Goal: Task Accomplishment & Management: Use online tool/utility

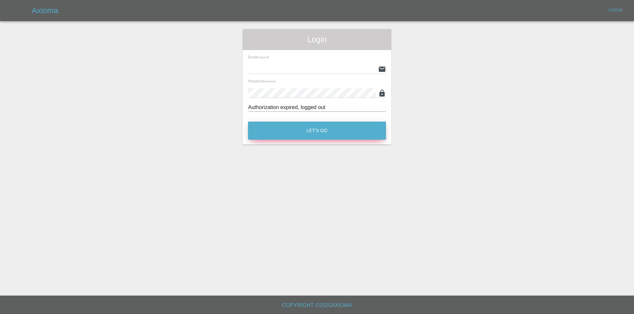
type input "eric.ordano@gmail.com"
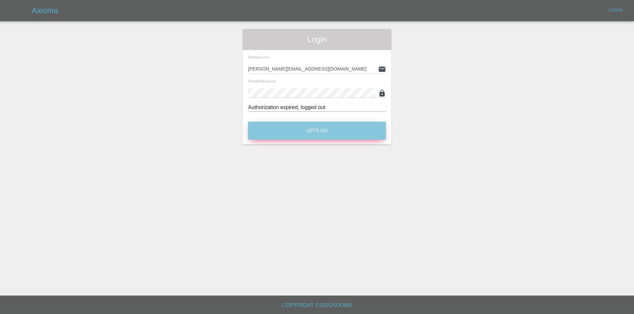
click at [309, 131] on button "Let's Go" at bounding box center [317, 131] width 138 height 18
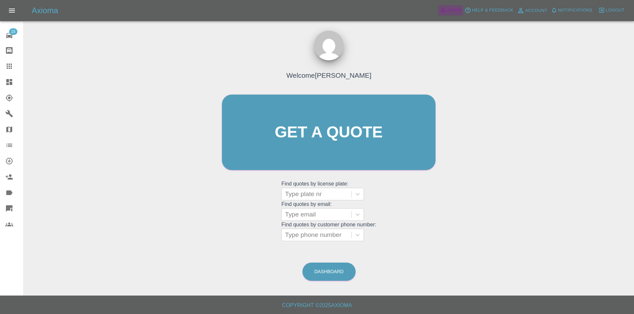
click at [457, 11] on span "Admin" at bounding box center [454, 11] width 15 height 8
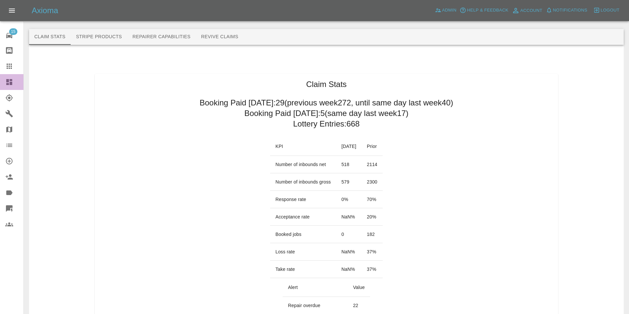
click at [10, 80] on icon at bounding box center [9, 82] width 6 height 6
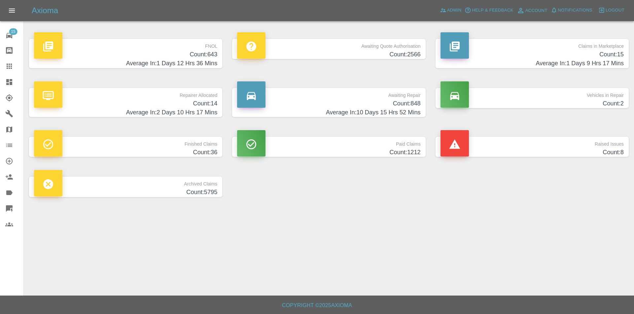
click at [210, 58] on h4 "Count: 643" at bounding box center [125, 54] width 183 height 9
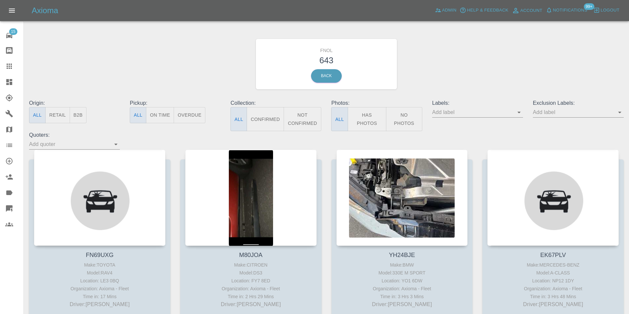
click at [370, 120] on button "Has Photos" at bounding box center [366, 119] width 39 height 24
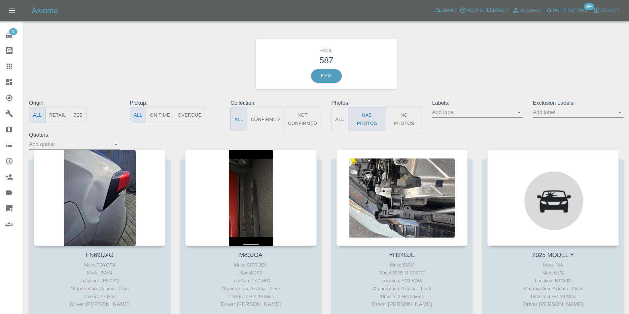
click at [619, 113] on icon "Open" at bounding box center [619, 113] width 3 height 2
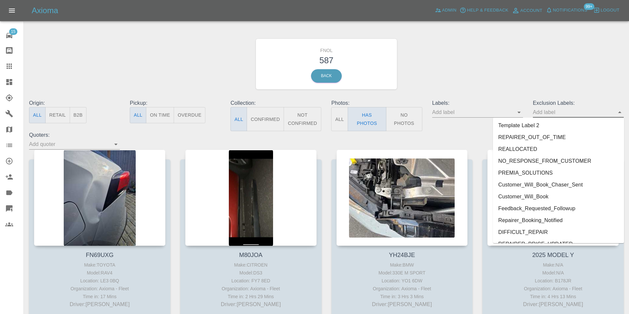
scroll to position [1400, 0]
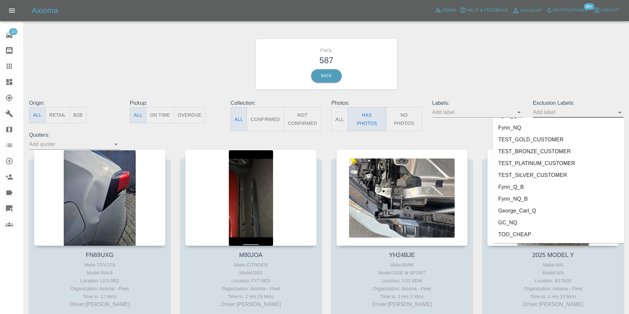
click at [533, 213] on li "George_Carl_Q" at bounding box center [558, 211] width 131 height 12
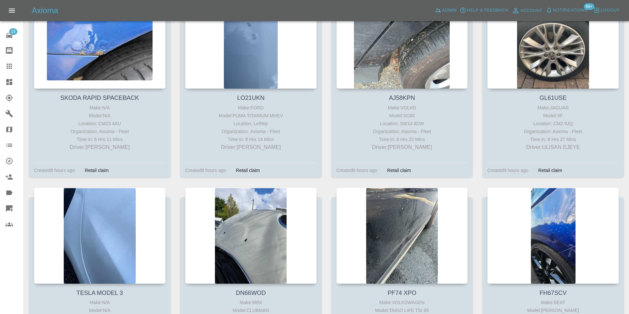
scroll to position [1386, 0]
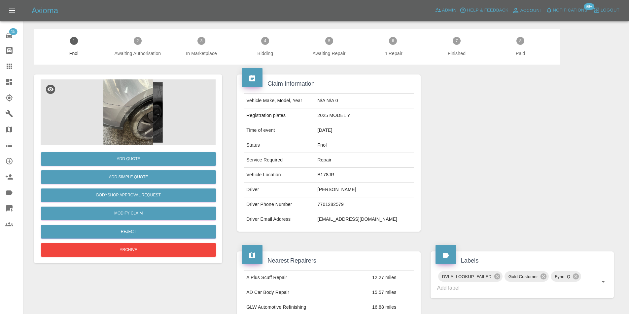
click at [132, 112] on img at bounding box center [128, 113] width 175 height 66
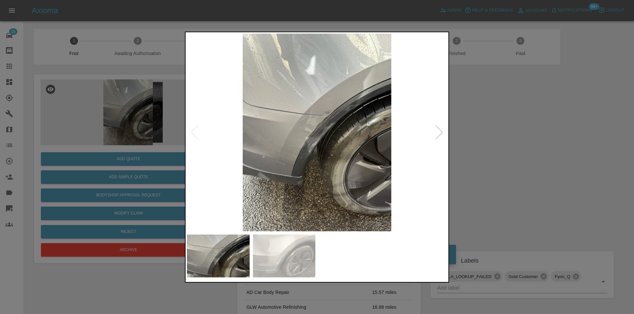
click at [320, 125] on img at bounding box center [317, 132] width 260 height 198
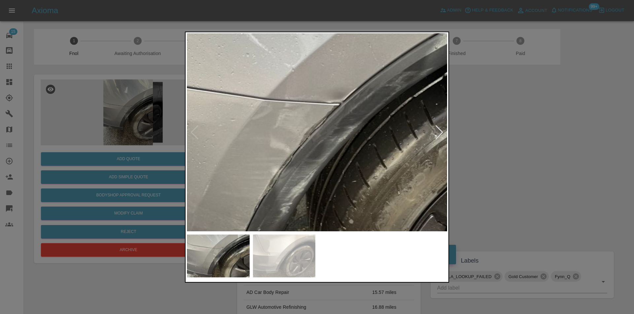
click at [320, 125] on img at bounding box center [306, 153] width 780 height 594
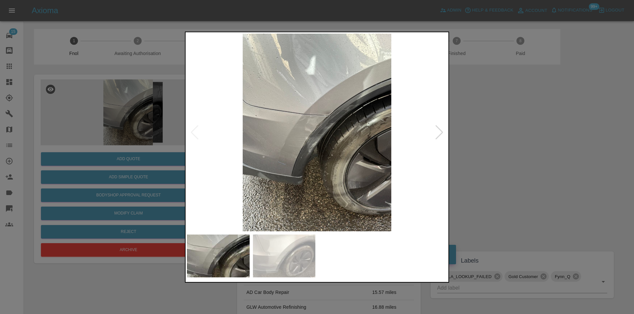
click at [440, 133] on div at bounding box center [439, 132] width 9 height 15
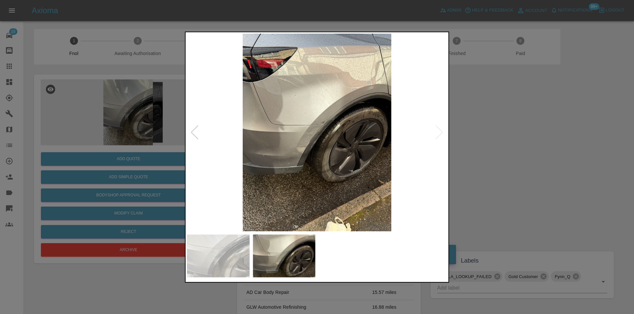
click at [326, 131] on img at bounding box center [317, 132] width 260 height 198
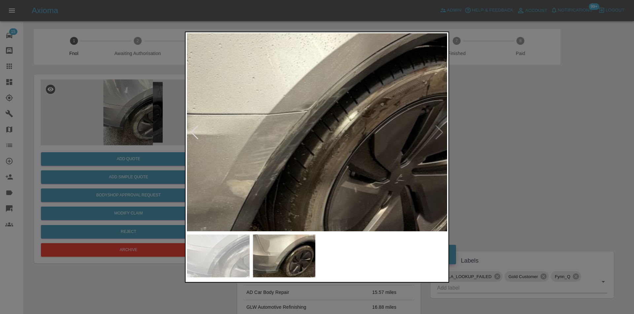
click at [326, 131] on img at bounding box center [288, 136] width 780 height 594
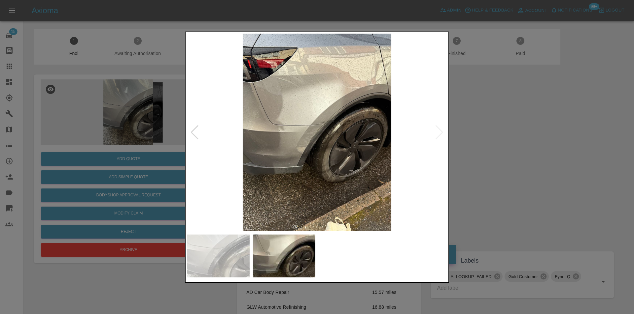
drag, startPoint x: 500, startPoint y: 135, endPoint x: 478, endPoint y: 135, distance: 22.1
click at [500, 135] on div at bounding box center [317, 157] width 634 height 314
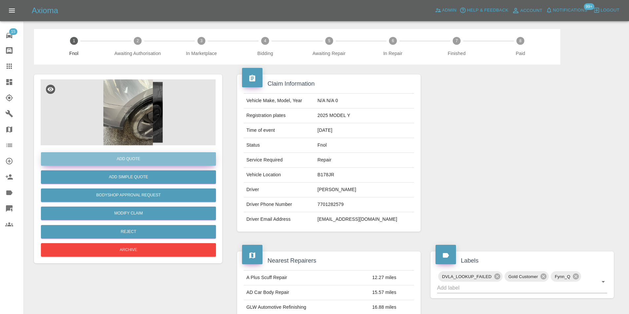
click at [135, 162] on button "Add Quote" at bounding box center [128, 159] width 175 height 14
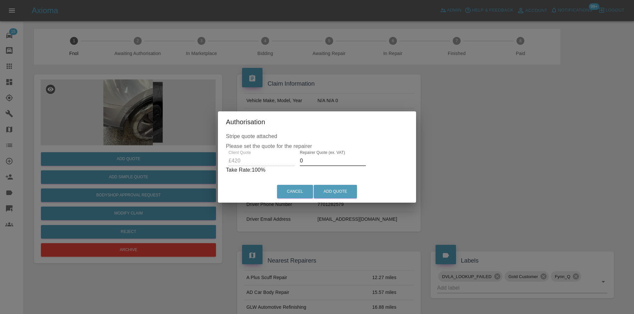
click at [311, 160] on input "0" at bounding box center [333, 161] width 66 height 11
type input "0265"
click at [336, 194] on button "Add Quote" at bounding box center [334, 192] width 43 height 14
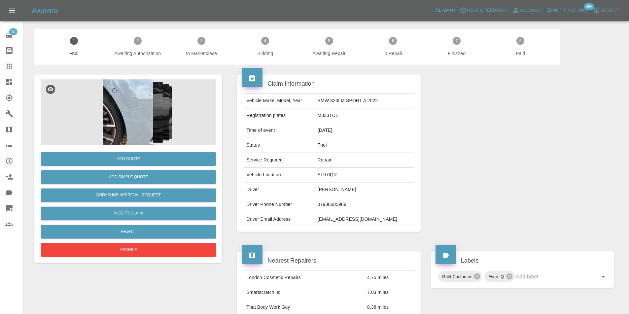
click at [151, 90] on img at bounding box center [128, 113] width 175 height 66
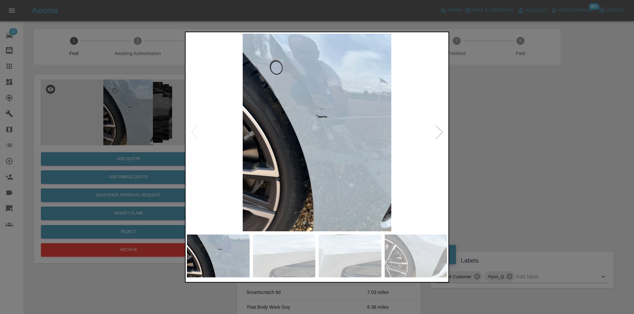
click at [439, 132] on div at bounding box center [439, 132] width 9 height 15
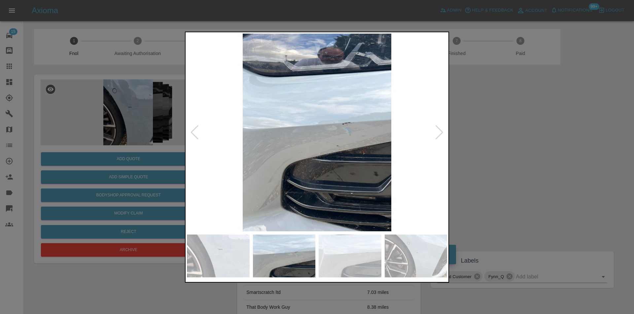
click at [439, 132] on div at bounding box center [439, 132] width 9 height 15
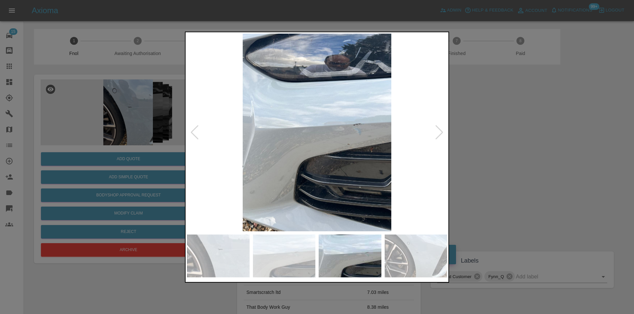
click at [439, 132] on div at bounding box center [439, 132] width 9 height 15
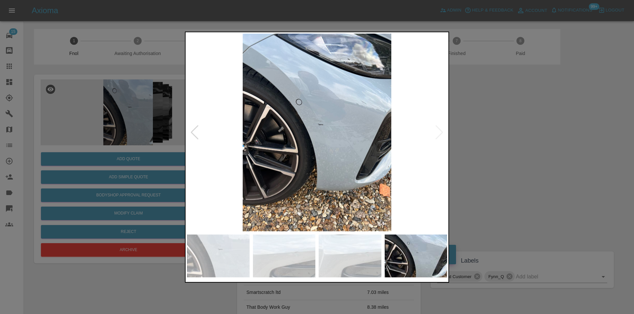
click at [439, 132] on img at bounding box center [317, 132] width 260 height 198
drag, startPoint x: 504, startPoint y: 144, endPoint x: 471, endPoint y: 145, distance: 33.3
click at [496, 145] on div at bounding box center [317, 157] width 634 height 314
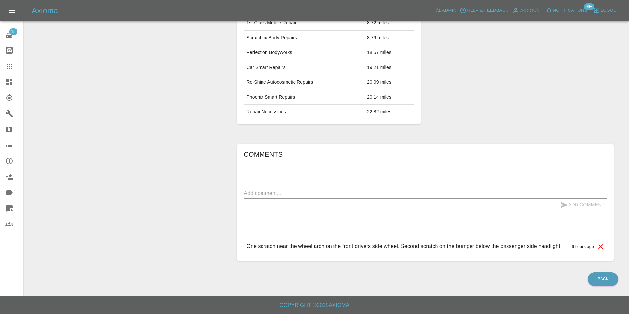
scroll to position [36, 0]
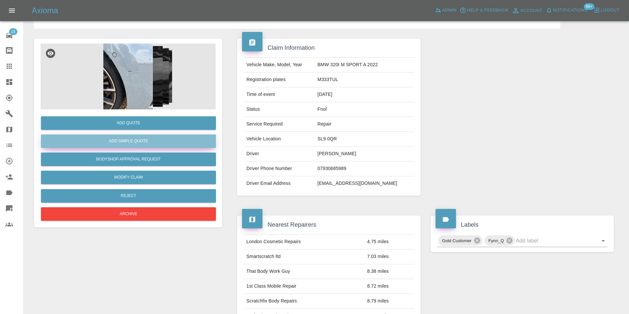
click at [139, 139] on button "Add Simple Quote" at bounding box center [128, 142] width 175 height 14
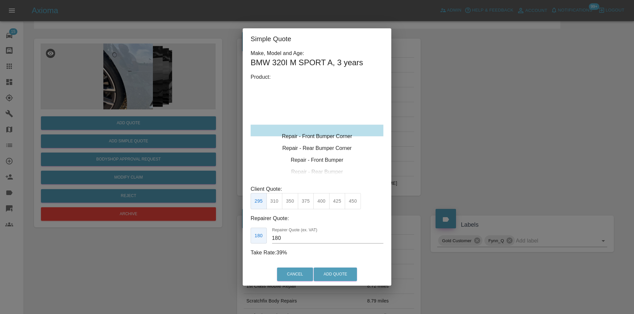
type input "120"
click at [332, 274] on button "Add Quote" at bounding box center [334, 275] width 43 height 14
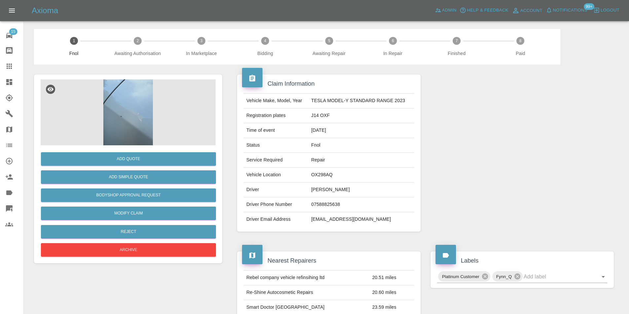
click at [137, 99] on img at bounding box center [128, 113] width 175 height 66
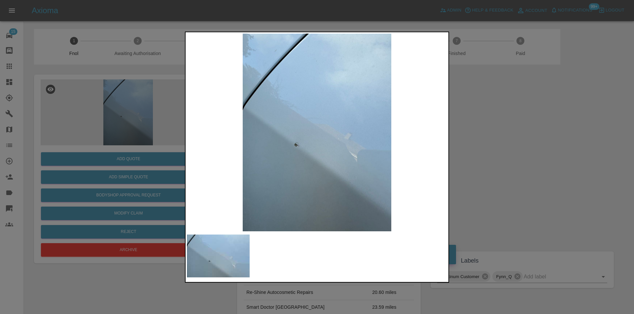
drag, startPoint x: 500, startPoint y: 153, endPoint x: 375, endPoint y: 173, distance: 126.6
click at [499, 153] on div at bounding box center [317, 157] width 634 height 314
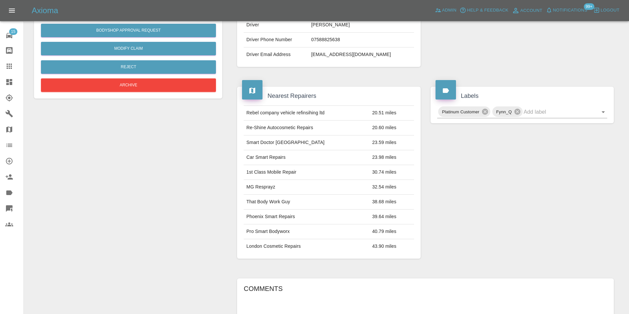
scroll to position [66, 0]
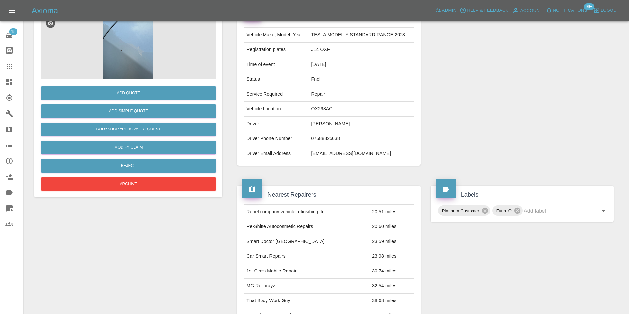
click at [122, 60] on img at bounding box center [128, 47] width 175 height 66
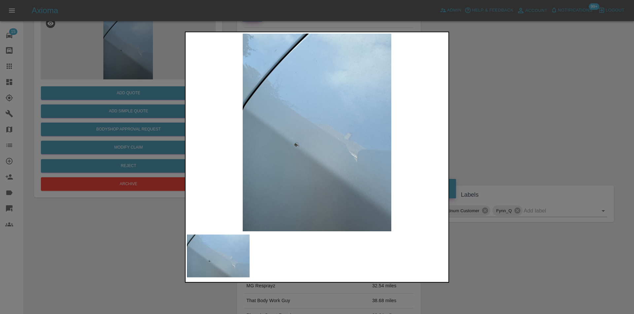
click at [501, 126] on div at bounding box center [317, 157] width 634 height 314
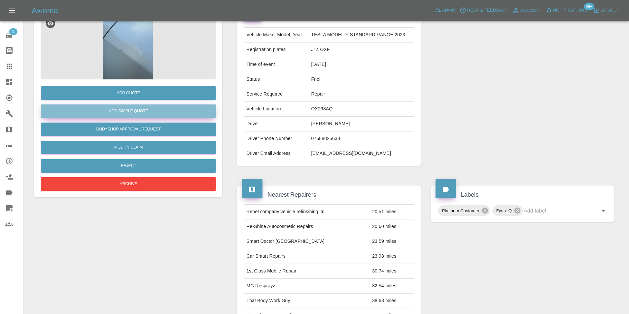
click at [141, 111] on button "Add Simple Quote" at bounding box center [128, 112] width 175 height 14
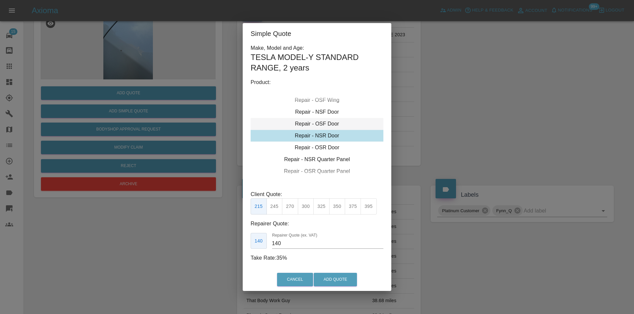
click at [326, 125] on div "Repair - OSF Door" at bounding box center [316, 124] width 133 height 12
drag, startPoint x: 274, startPoint y: 206, endPoint x: 320, endPoint y: 262, distance: 72.6
click at [275, 207] on button "245" at bounding box center [274, 207] width 16 height 16
type input "160"
click at [334, 286] on button "Add Quote" at bounding box center [334, 280] width 43 height 14
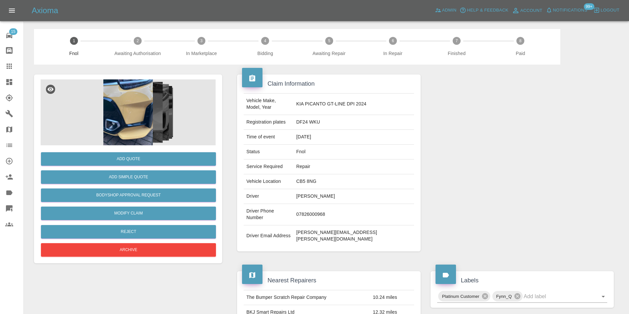
click at [136, 99] on img at bounding box center [128, 113] width 175 height 66
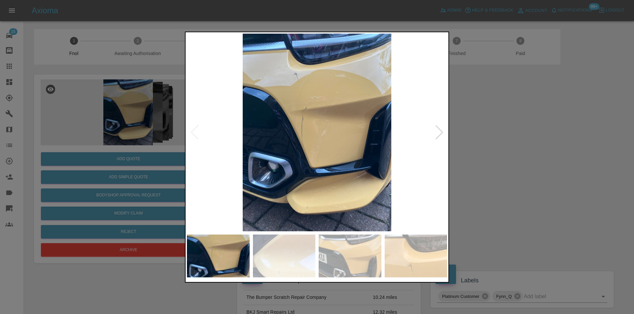
click at [442, 132] on div at bounding box center [439, 132] width 9 height 15
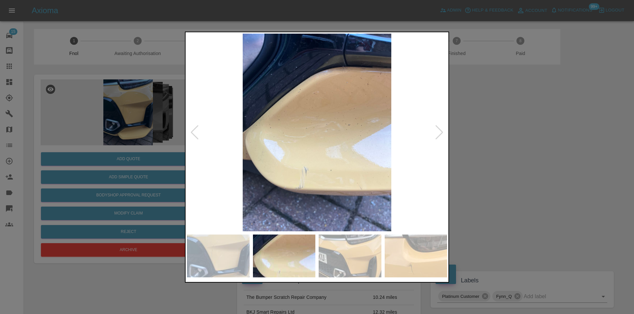
click at [442, 132] on div at bounding box center [439, 132] width 9 height 15
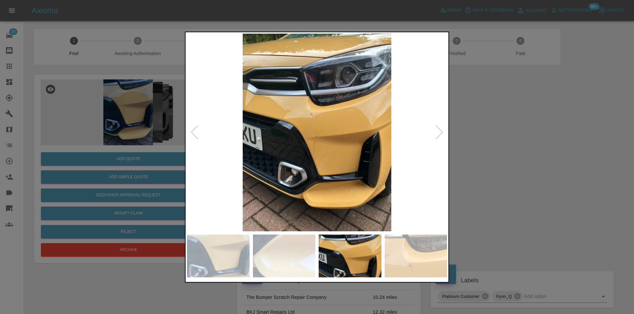
click at [442, 132] on div at bounding box center [439, 132] width 9 height 15
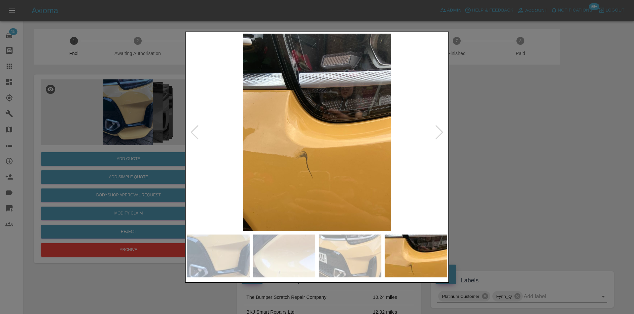
click at [442, 132] on div at bounding box center [439, 132] width 9 height 15
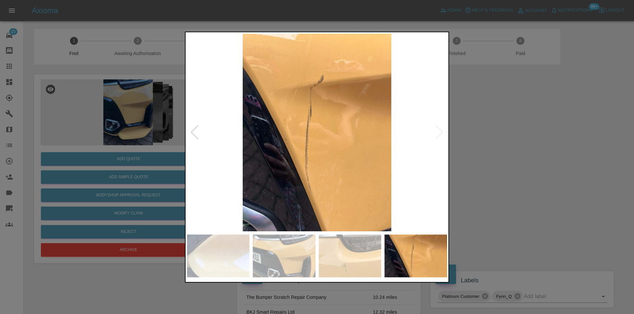
click at [442, 132] on img at bounding box center [317, 132] width 260 height 198
drag, startPoint x: 500, startPoint y: 138, endPoint x: 458, endPoint y: 137, distance: 41.6
click at [498, 138] on div at bounding box center [317, 157] width 634 height 314
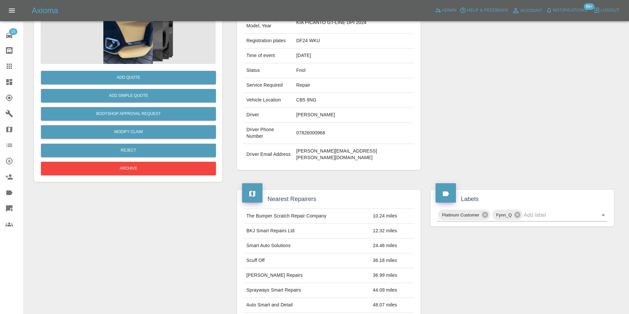
scroll to position [3, 0]
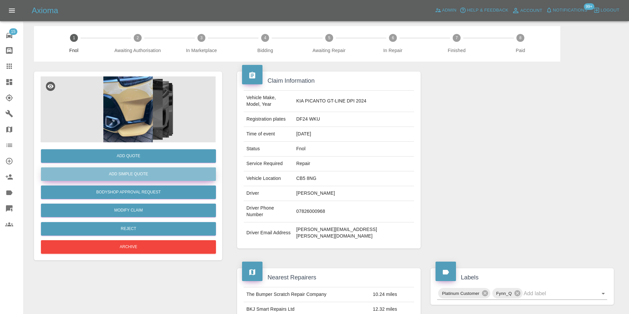
click at [123, 172] on button "Add Simple Quote" at bounding box center [128, 175] width 175 height 14
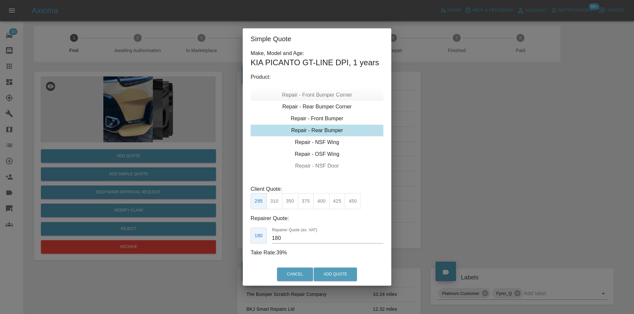
click at [329, 96] on div "Repair - Front Bumper Corner" at bounding box center [316, 95] width 133 height 12
type input "120"
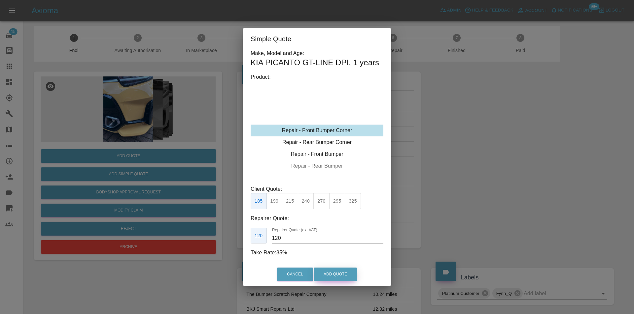
click at [323, 276] on button "Add Quote" at bounding box center [334, 275] width 43 height 14
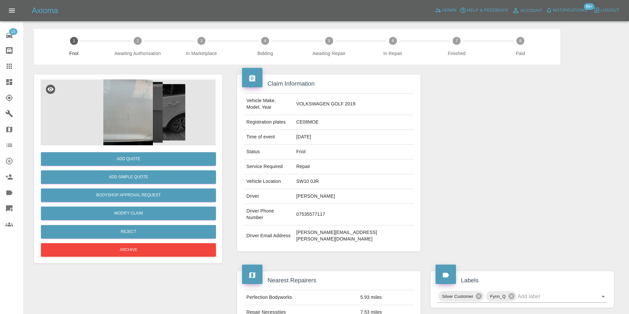
click at [130, 104] on img at bounding box center [128, 113] width 175 height 66
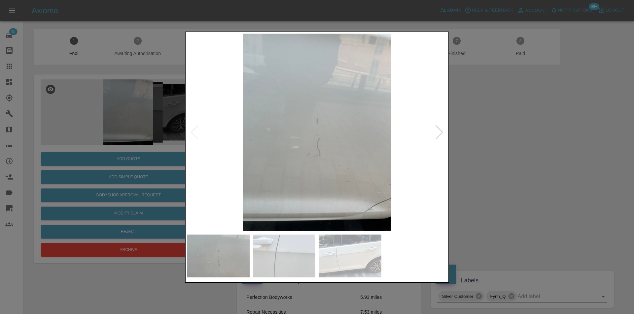
click at [438, 129] on div at bounding box center [439, 132] width 9 height 15
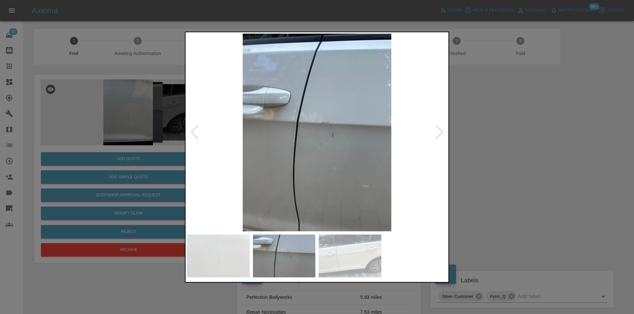
click at [438, 129] on div at bounding box center [439, 132] width 9 height 15
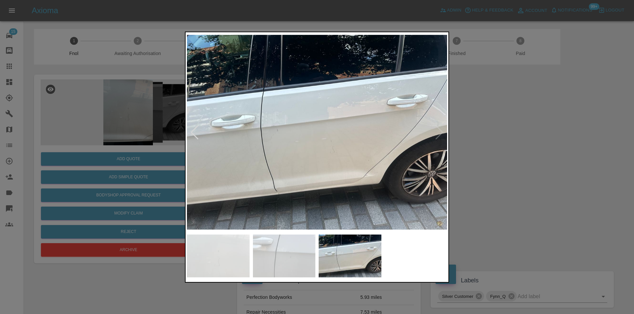
click at [438, 129] on img at bounding box center [317, 132] width 260 height 198
click at [258, 128] on img at bounding box center [317, 132] width 260 height 198
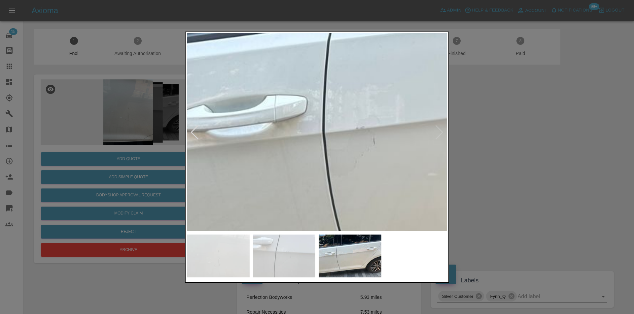
click at [372, 125] on img at bounding box center [492, 147] width 780 height 594
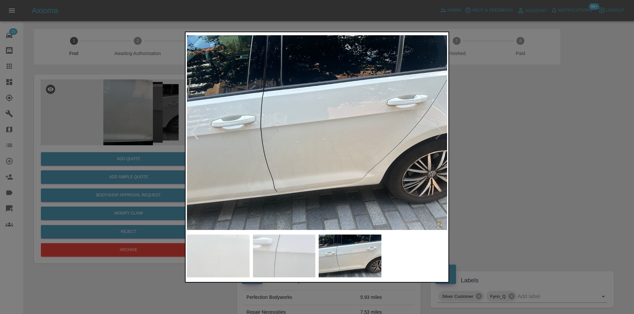
click at [497, 138] on div at bounding box center [317, 157] width 634 height 314
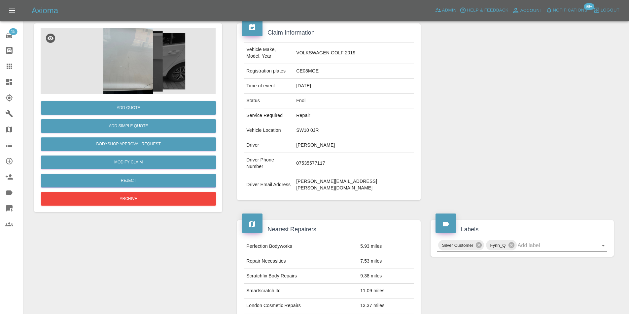
scroll to position [3, 0]
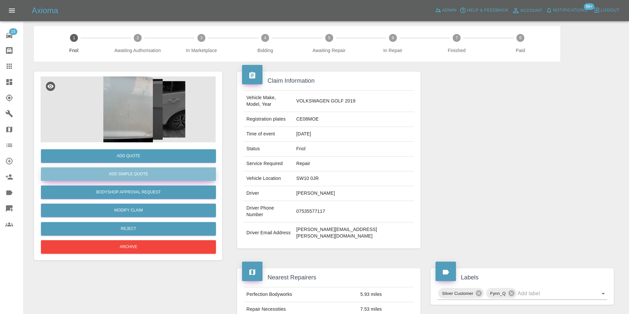
click at [130, 177] on button "Add Simple Quote" at bounding box center [128, 175] width 175 height 14
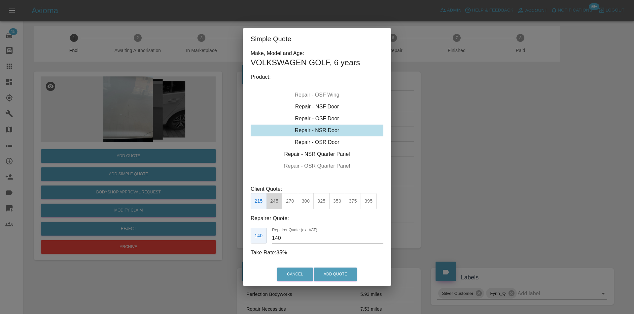
click at [274, 203] on button "245" at bounding box center [274, 201] width 16 height 16
type input "160"
click at [326, 272] on button "Add Quote" at bounding box center [334, 275] width 43 height 14
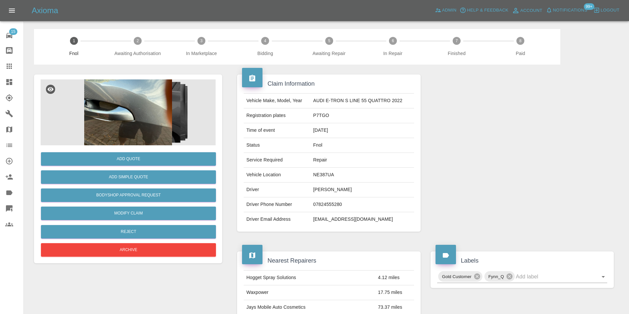
click at [151, 113] on img at bounding box center [128, 113] width 175 height 66
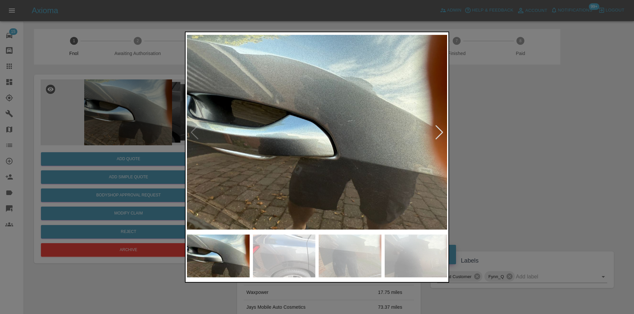
click at [437, 131] on div at bounding box center [439, 132] width 9 height 15
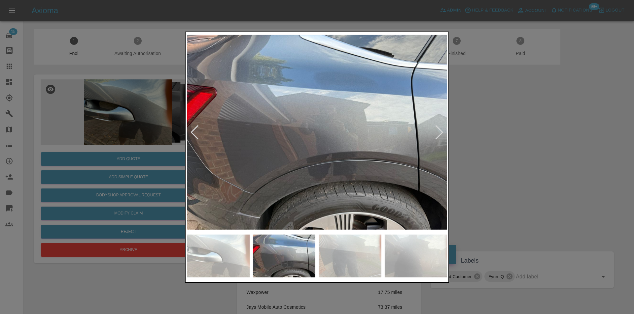
click at [437, 131] on div at bounding box center [439, 132] width 9 height 15
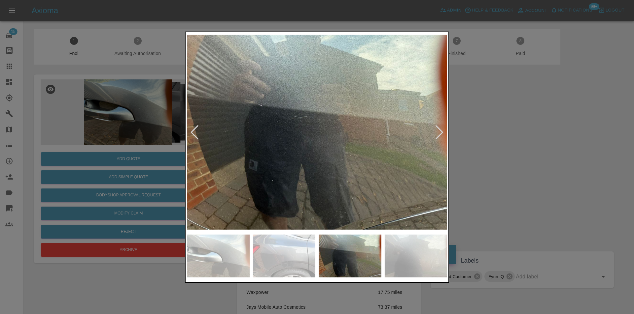
click at [437, 131] on div at bounding box center [439, 132] width 9 height 15
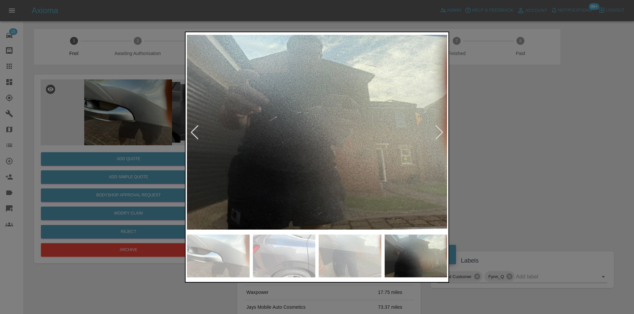
click at [523, 127] on div at bounding box center [317, 157] width 634 height 314
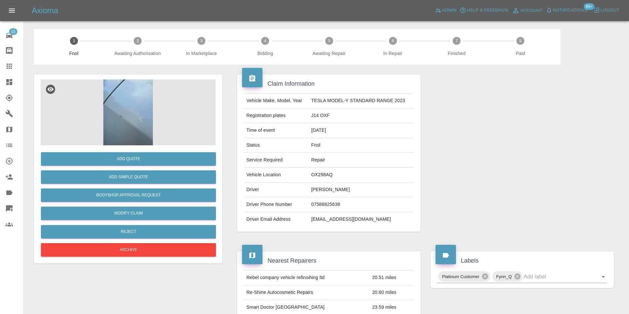
click at [136, 104] on img at bounding box center [128, 113] width 175 height 66
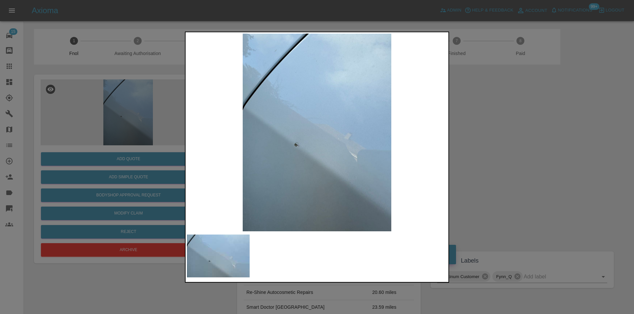
drag, startPoint x: 499, startPoint y: 152, endPoint x: 408, endPoint y: 167, distance: 92.6
click at [499, 153] on div at bounding box center [317, 157] width 634 height 314
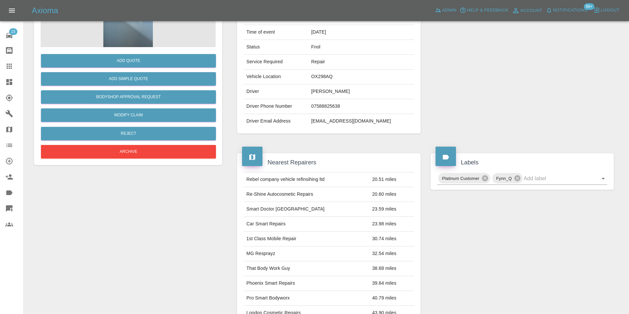
scroll to position [36, 0]
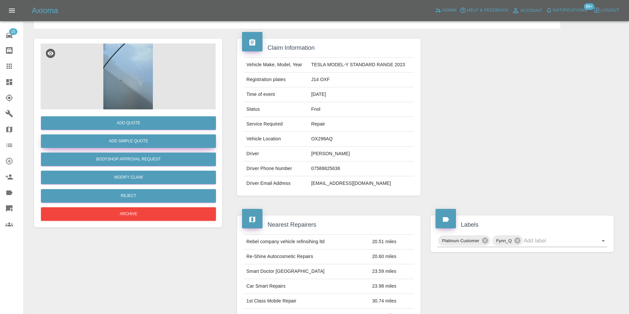
click at [149, 140] on button "Add Simple Quote" at bounding box center [128, 142] width 175 height 14
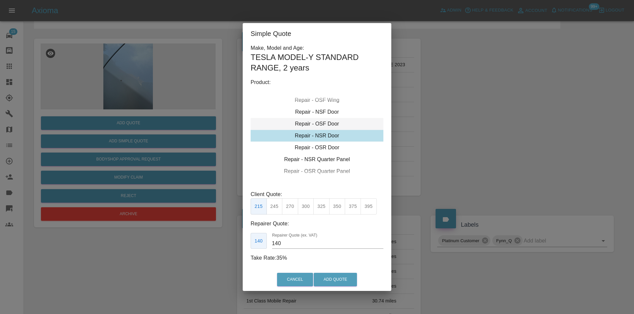
click at [326, 124] on div "Repair - OSF Door" at bounding box center [316, 124] width 133 height 12
click at [278, 208] on button "245" at bounding box center [274, 207] width 16 height 16
type input "160"
click at [327, 277] on button "Add Quote" at bounding box center [334, 280] width 43 height 14
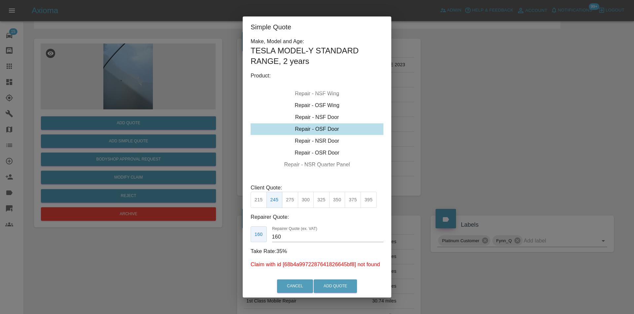
click at [520, 157] on div "Simple Quote Make, Model and Age: TESLA MODEL-Y STANDARD RANGE , 2 years Produc…" at bounding box center [317, 157] width 634 height 314
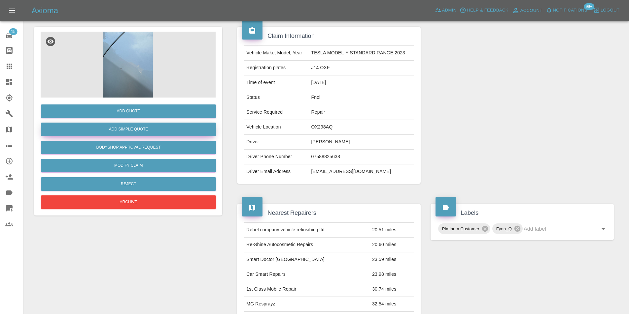
scroll to position [0, 0]
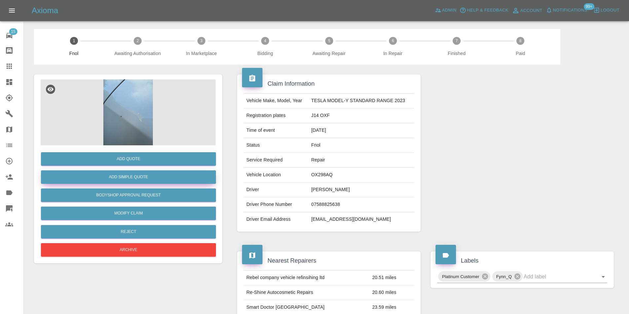
click at [133, 179] on button "Add Simple Quote" at bounding box center [128, 178] width 175 height 14
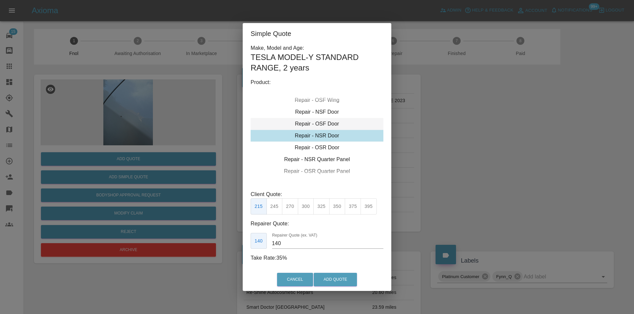
click at [327, 124] on div "Repair - OSF Door" at bounding box center [316, 124] width 133 height 12
click at [276, 207] on button "245" at bounding box center [274, 207] width 16 height 16
type input "160"
click at [328, 280] on button "Add Quote" at bounding box center [334, 280] width 43 height 14
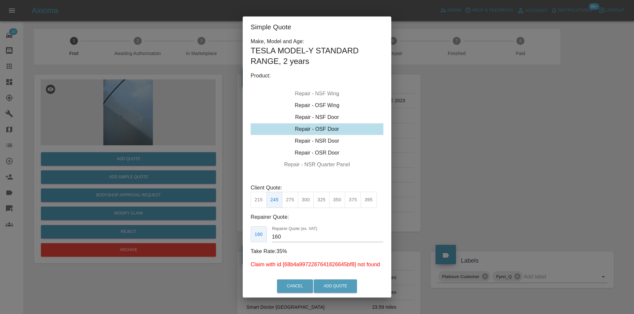
click at [548, 154] on div "Simple Quote Make, Model and Age: TESLA MODEL-Y STANDARD RANGE , 2 years Produc…" at bounding box center [317, 157] width 634 height 314
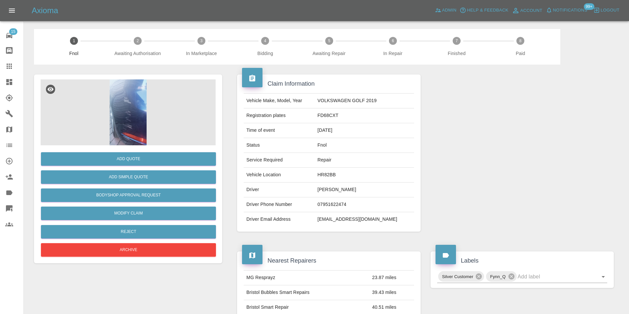
click at [112, 95] on img at bounding box center [128, 113] width 175 height 66
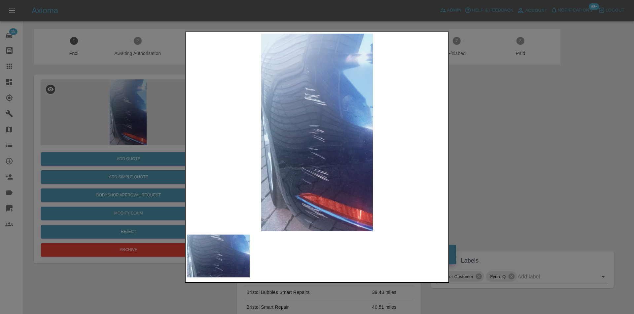
drag, startPoint x: 483, startPoint y: 138, endPoint x: 434, endPoint y: 128, distance: 50.5
click at [482, 138] on div at bounding box center [317, 157] width 634 height 314
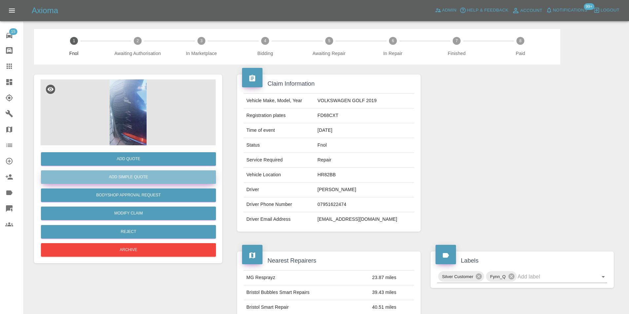
click at [159, 182] on button "Add Simple Quote" at bounding box center [128, 178] width 175 height 14
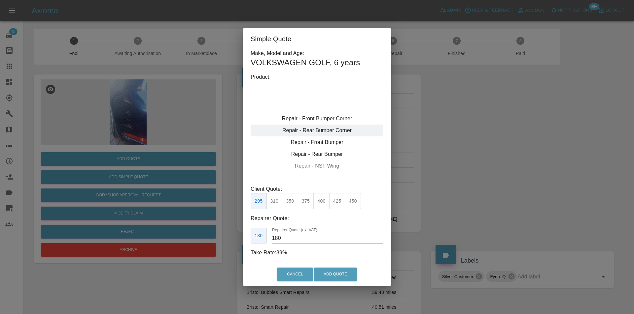
type input "120"
click at [336, 132] on div "Repair - Rear Bumper Corner" at bounding box center [316, 131] width 133 height 12
click at [328, 275] on button "Add Quote" at bounding box center [334, 275] width 43 height 14
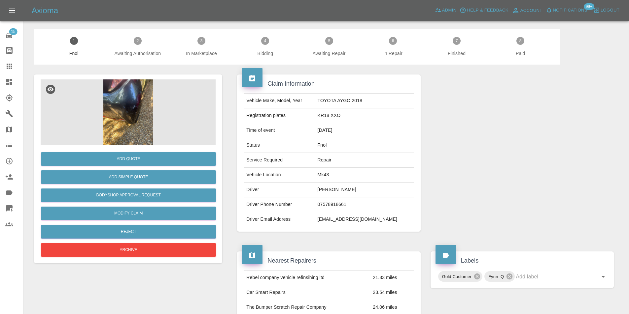
click at [120, 116] on img at bounding box center [128, 113] width 175 height 66
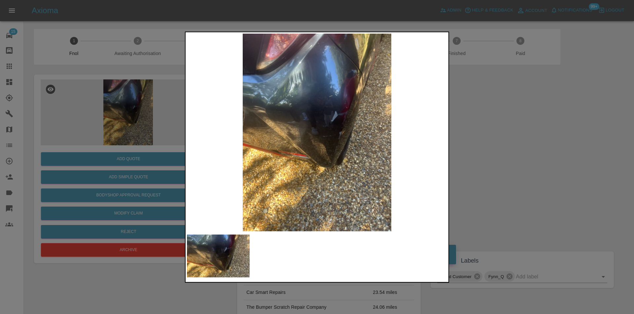
click at [318, 125] on img at bounding box center [317, 132] width 260 height 198
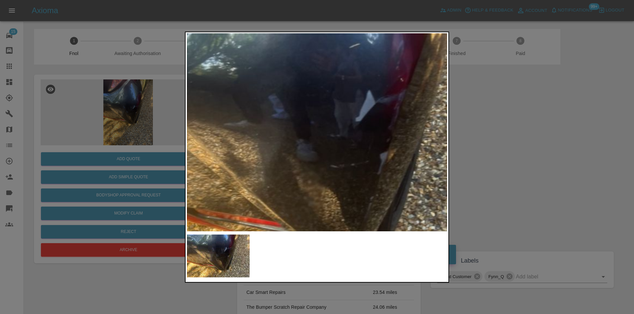
click at [317, 125] on img at bounding box center [313, 154] width 780 height 594
click at [317, 125] on img at bounding box center [312, 154] width 780 height 594
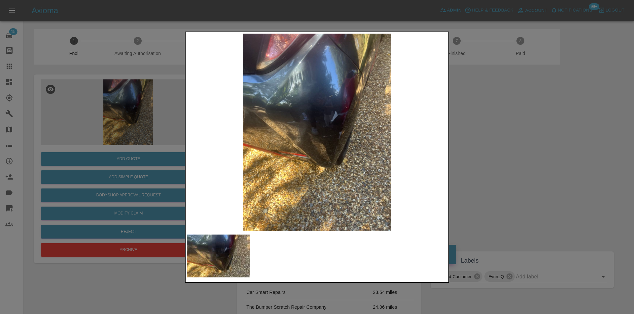
click at [510, 131] on div at bounding box center [317, 157] width 634 height 314
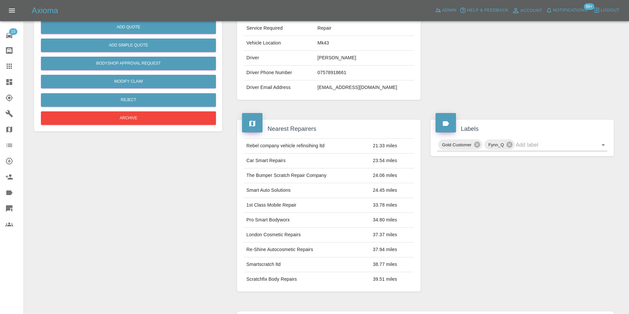
scroll to position [33, 0]
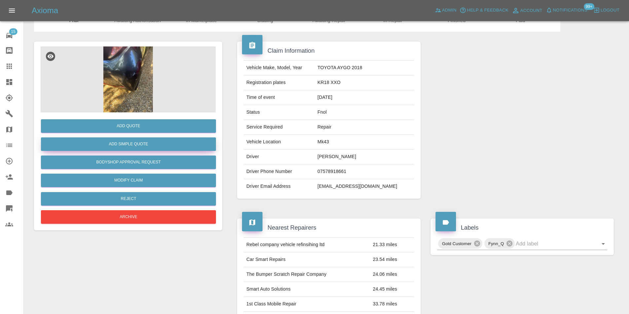
click at [150, 149] on button "Add Simple Quote" at bounding box center [128, 145] width 175 height 14
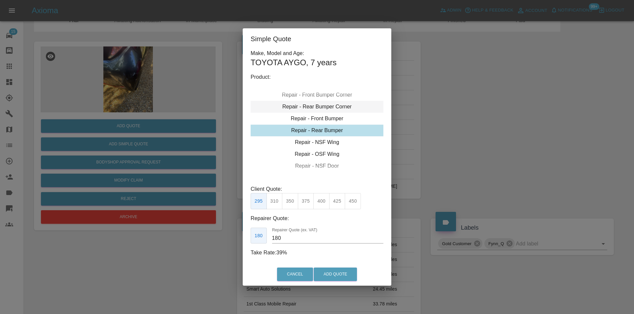
click at [334, 107] on div "Repair - Rear Bumper Corner" at bounding box center [316, 107] width 133 height 12
type input "120"
click at [338, 275] on button "Add Quote" at bounding box center [334, 275] width 43 height 14
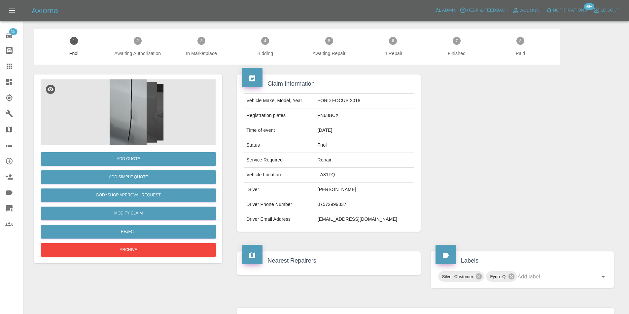
click at [126, 107] on img at bounding box center [128, 113] width 175 height 66
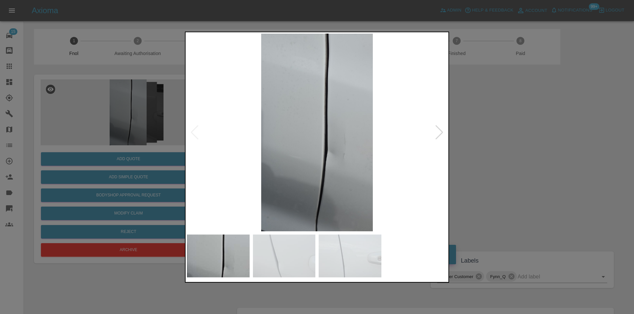
click at [437, 136] on div at bounding box center [439, 132] width 9 height 15
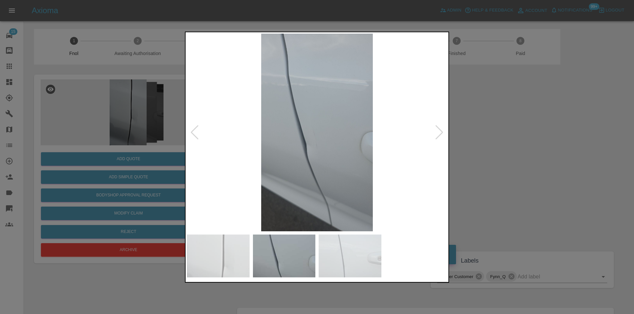
click at [437, 136] on div at bounding box center [439, 132] width 9 height 15
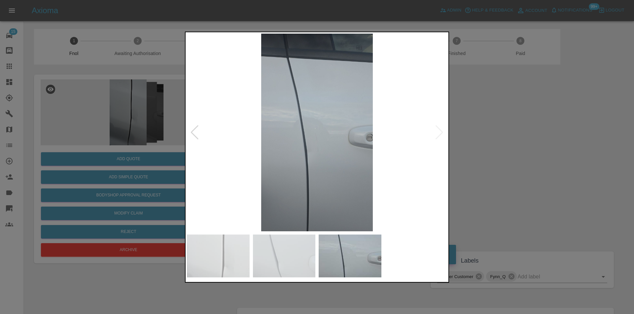
click at [437, 136] on img at bounding box center [317, 132] width 260 height 198
drag, startPoint x: 502, startPoint y: 137, endPoint x: 392, endPoint y: 141, distance: 109.6
click at [499, 137] on div at bounding box center [317, 157] width 634 height 314
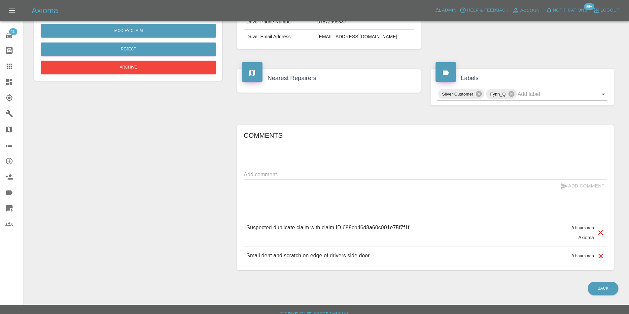
scroll to position [192, 0]
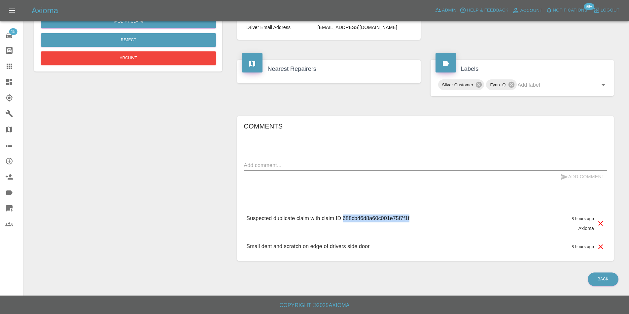
drag, startPoint x: 343, startPoint y: 217, endPoint x: 415, endPoint y: 226, distance: 72.1
click at [415, 226] on div "Suspected duplicate claim with claim ID 688cb46d8a60c001e75f7f1f 8 hours ago Ax…" at bounding box center [425, 224] width 363 height 28
copy p "688cb46d8a60c001e75f7f1f"
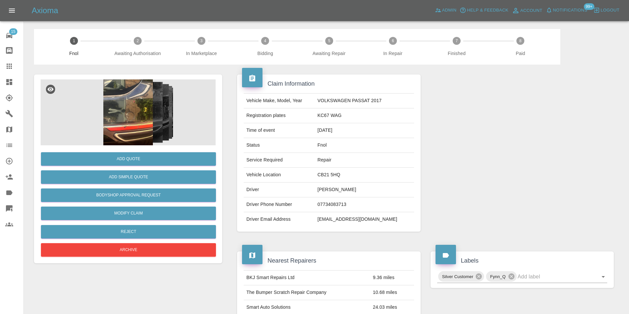
click at [113, 115] on img at bounding box center [128, 113] width 175 height 66
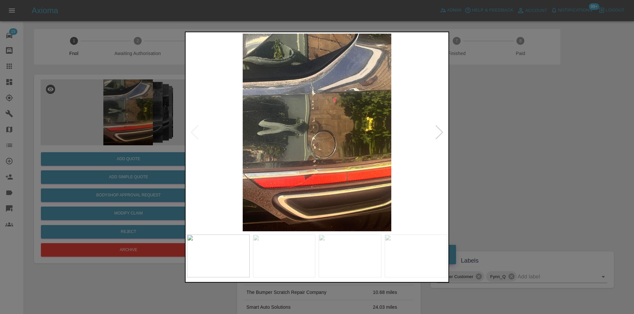
click at [441, 133] on div at bounding box center [439, 132] width 9 height 15
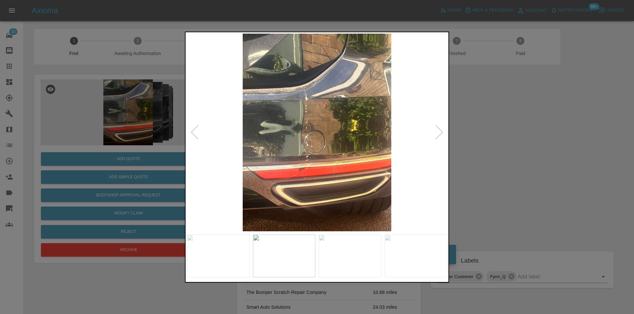
click at [441, 133] on div at bounding box center [439, 132] width 9 height 15
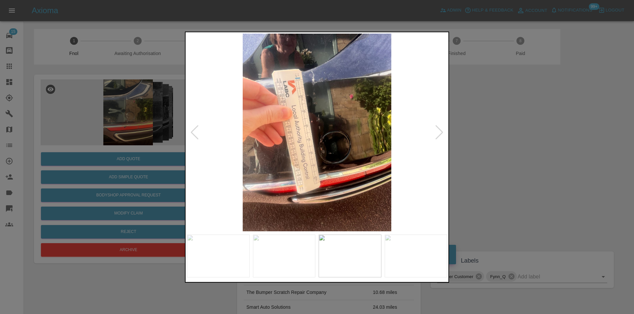
click at [441, 133] on div at bounding box center [439, 132] width 9 height 15
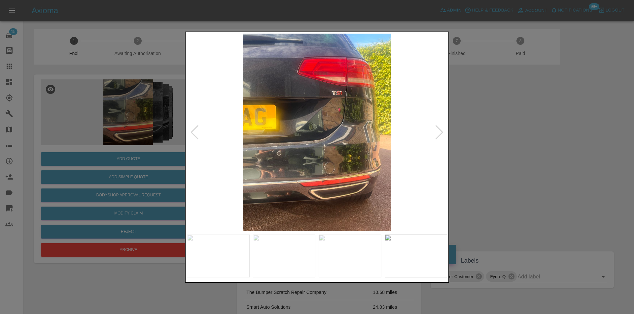
click at [327, 167] on img at bounding box center [317, 132] width 260 height 198
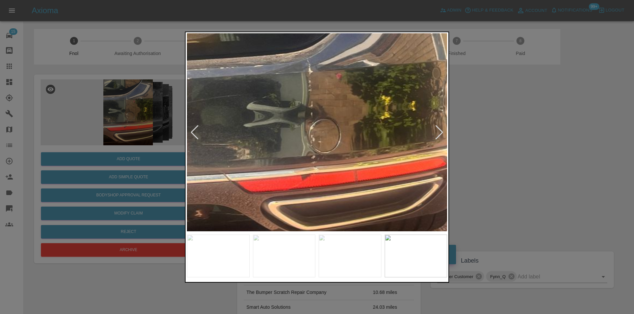
click at [440, 135] on div at bounding box center [439, 132] width 9 height 15
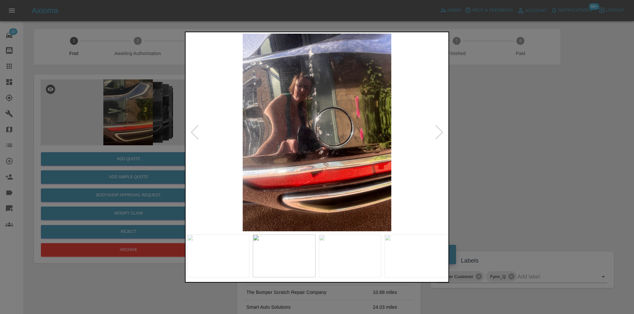
click at [509, 138] on div at bounding box center [317, 157] width 634 height 314
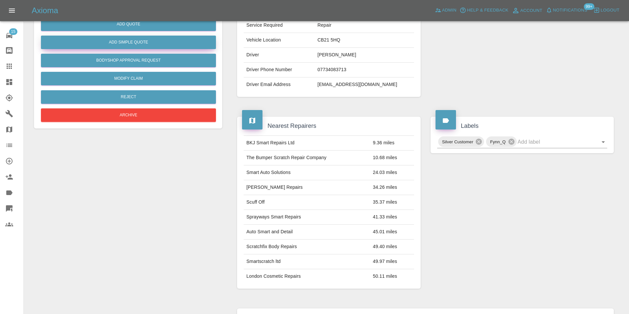
scroll to position [3, 0]
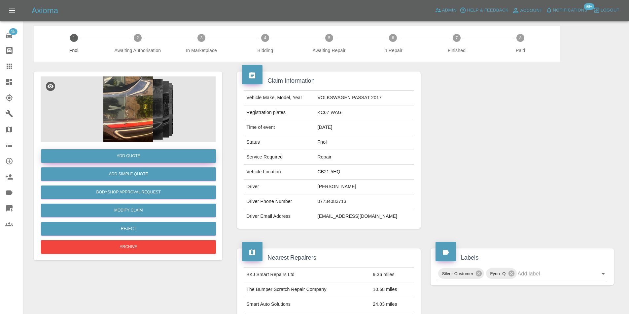
click at [127, 159] on button "Add Quote" at bounding box center [128, 156] width 175 height 14
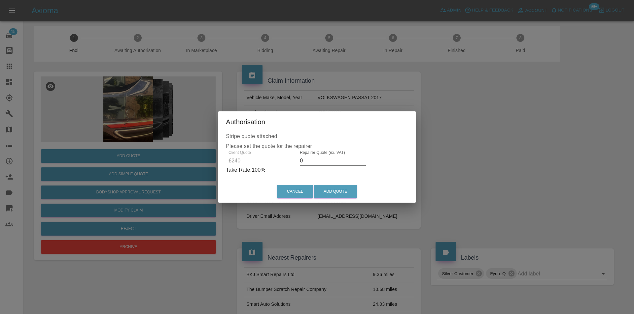
click at [314, 157] on input "0" at bounding box center [333, 161] width 66 height 11
type input "0155"
click at [333, 187] on button "Add Quote" at bounding box center [334, 192] width 43 height 14
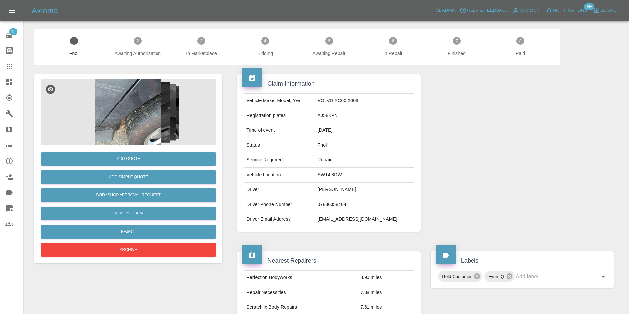
click at [132, 107] on img at bounding box center [128, 113] width 175 height 66
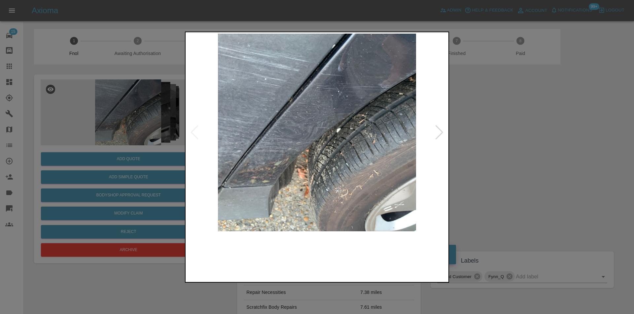
click at [443, 135] on div at bounding box center [317, 132] width 260 height 198
click at [440, 134] on div at bounding box center [439, 132] width 9 height 15
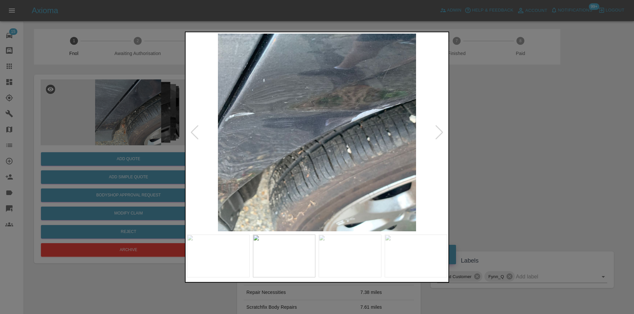
click at [440, 134] on div at bounding box center [439, 132] width 9 height 15
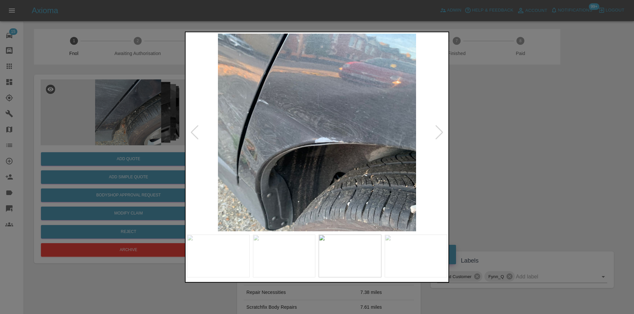
click at [440, 134] on div at bounding box center [439, 132] width 9 height 15
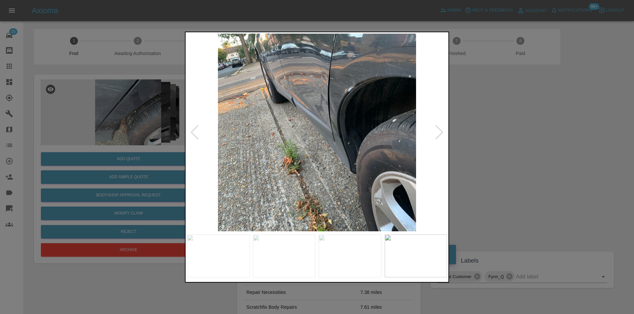
click at [440, 134] on div at bounding box center [439, 132] width 9 height 15
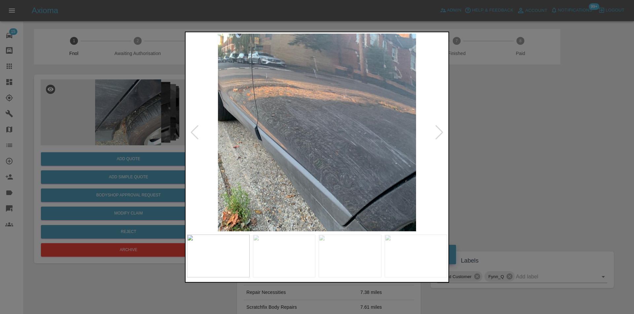
click at [440, 134] on div at bounding box center [439, 132] width 9 height 15
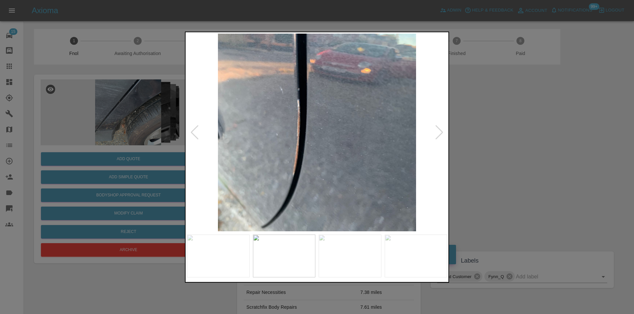
click at [440, 134] on div at bounding box center [439, 132] width 9 height 15
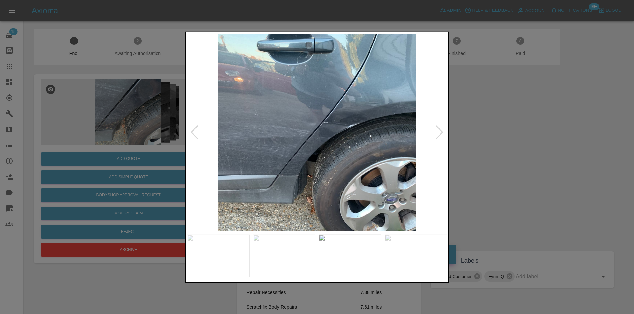
click at [195, 134] on div at bounding box center [194, 132] width 9 height 15
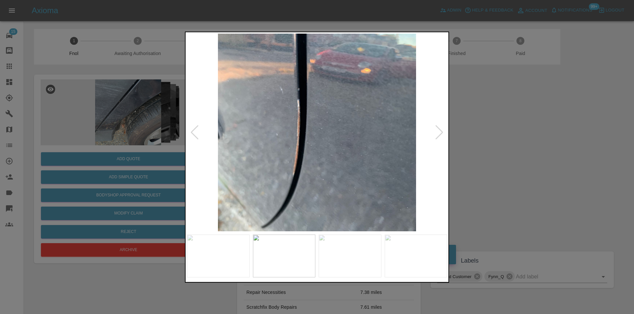
click at [444, 136] on img at bounding box center [317, 132] width 260 height 198
click at [441, 130] on div at bounding box center [439, 132] width 9 height 15
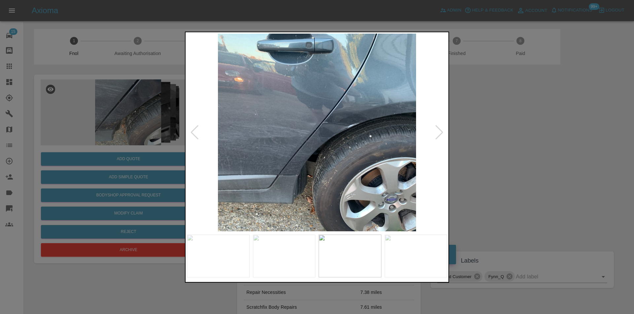
click at [438, 129] on div at bounding box center [439, 132] width 9 height 15
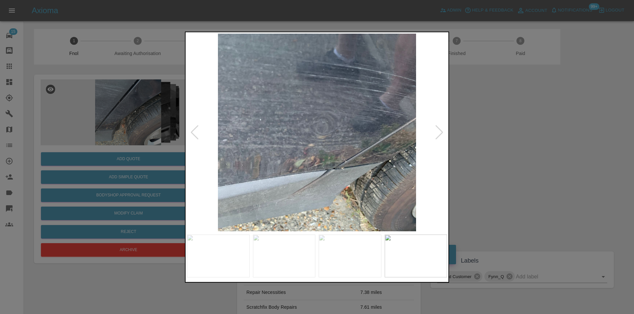
click at [438, 129] on div at bounding box center [439, 132] width 9 height 15
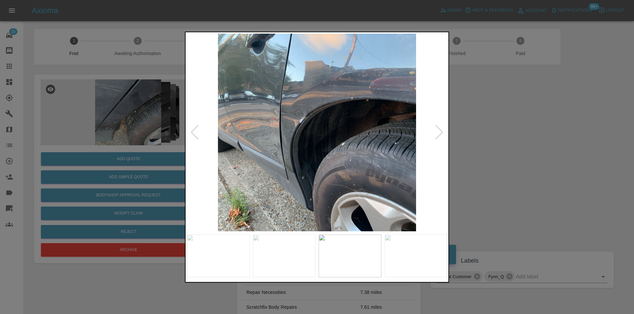
click at [193, 133] on div at bounding box center [194, 132] width 9 height 15
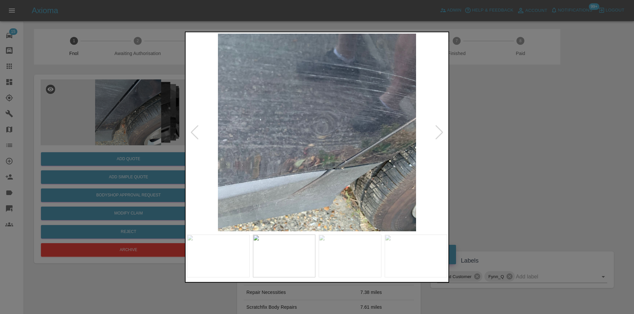
click at [441, 131] on div at bounding box center [439, 132] width 9 height 15
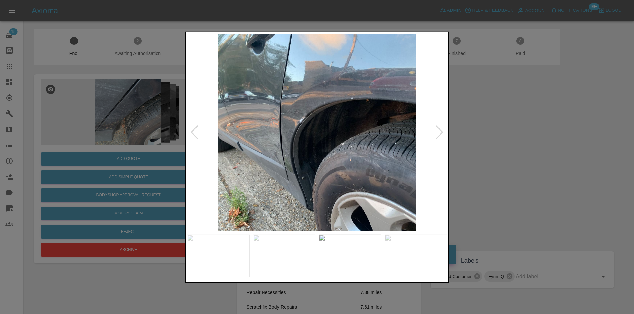
click at [441, 131] on div at bounding box center [439, 132] width 9 height 15
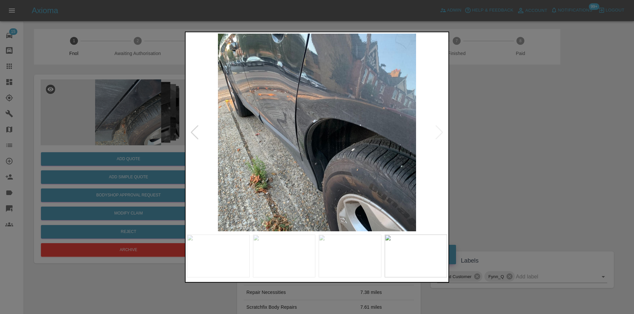
click at [441, 131] on img at bounding box center [317, 132] width 260 height 198
click at [449, 133] on div at bounding box center [317, 157] width 634 height 314
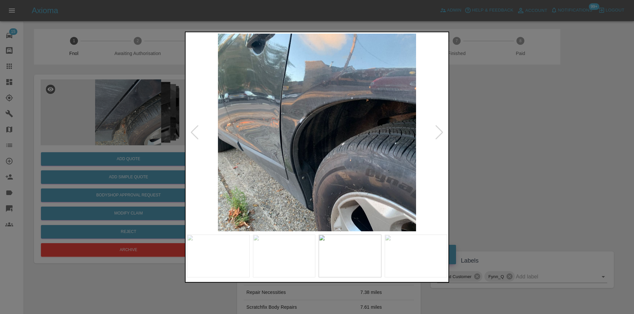
click at [533, 140] on div at bounding box center [317, 157] width 634 height 314
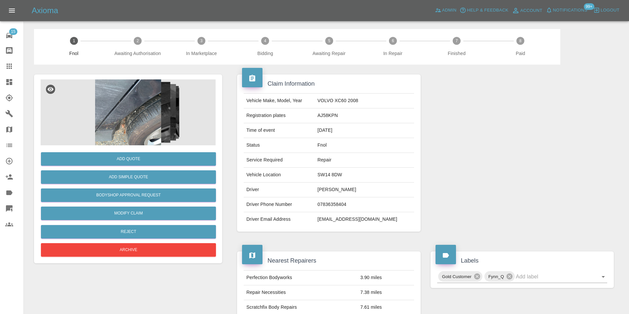
click at [140, 108] on img at bounding box center [128, 113] width 175 height 66
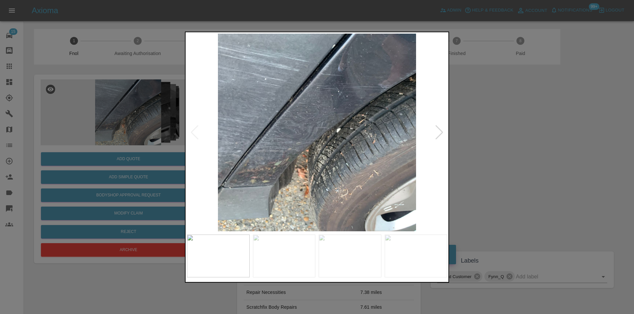
click at [439, 131] on div at bounding box center [439, 132] width 9 height 15
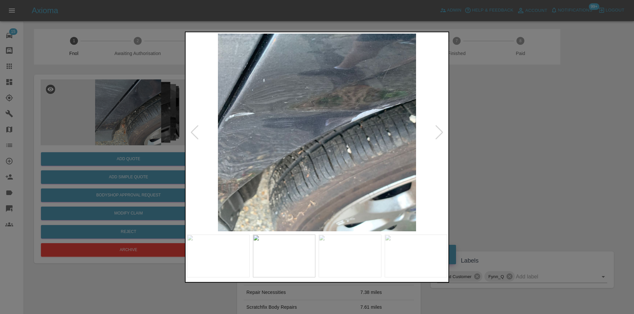
click at [439, 131] on div at bounding box center [439, 132] width 9 height 15
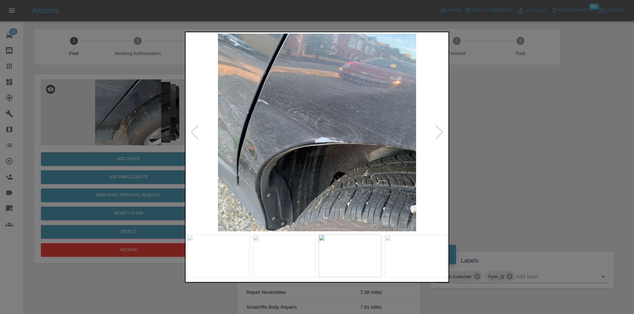
click at [439, 131] on div at bounding box center [439, 132] width 9 height 15
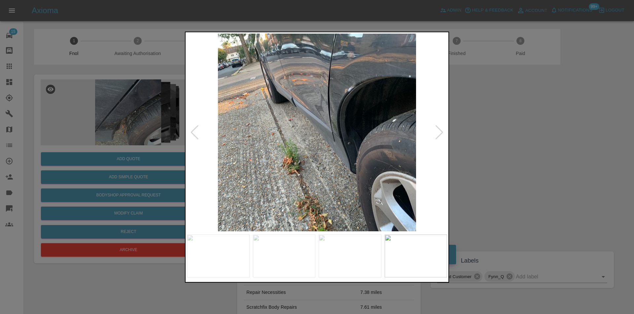
click at [439, 131] on div at bounding box center [439, 132] width 9 height 15
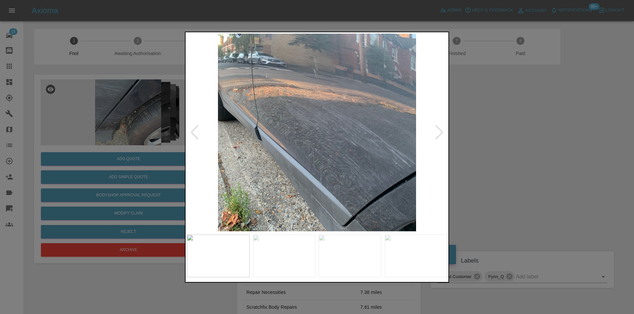
click at [439, 131] on div at bounding box center [439, 132] width 9 height 15
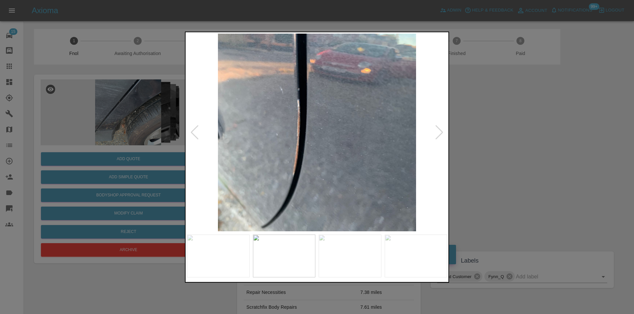
click at [439, 131] on div at bounding box center [439, 132] width 9 height 15
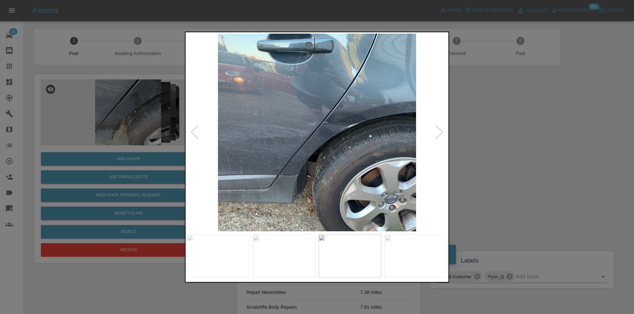
click at [439, 131] on div at bounding box center [439, 132] width 9 height 15
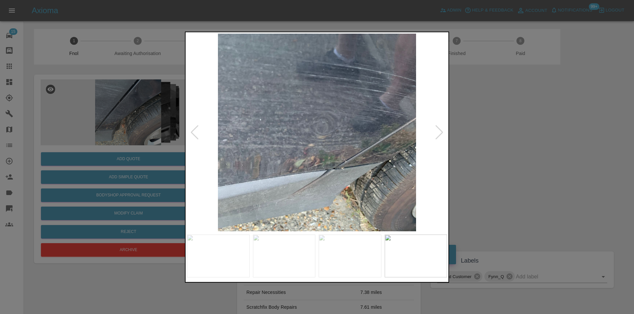
click at [439, 131] on div at bounding box center [439, 132] width 9 height 15
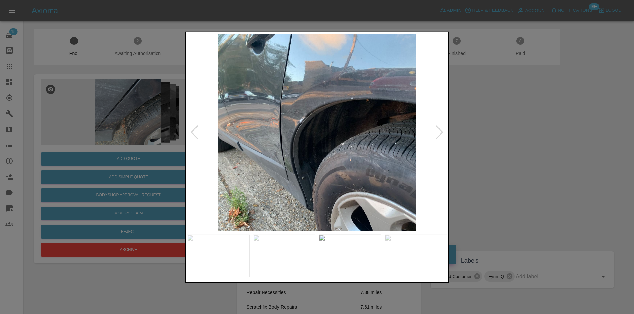
click at [439, 131] on div at bounding box center [439, 132] width 9 height 15
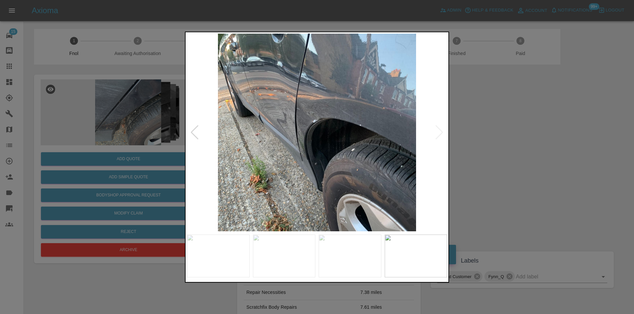
click at [439, 131] on img at bounding box center [317, 132] width 260 height 198
click at [551, 125] on div at bounding box center [317, 157] width 634 height 314
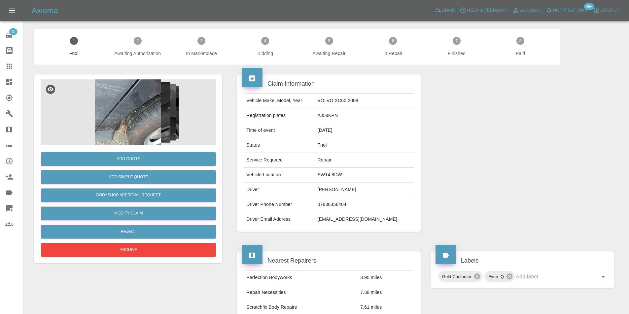
click at [131, 92] on img at bounding box center [128, 113] width 175 height 66
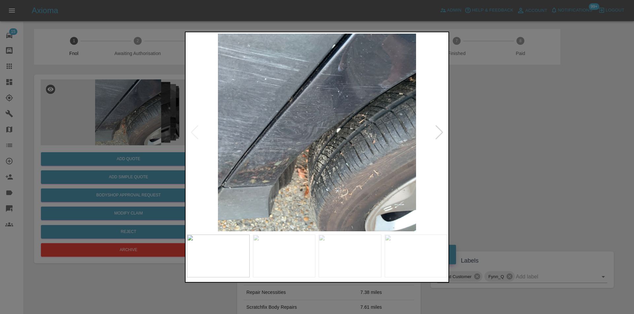
click at [440, 131] on div at bounding box center [439, 132] width 9 height 15
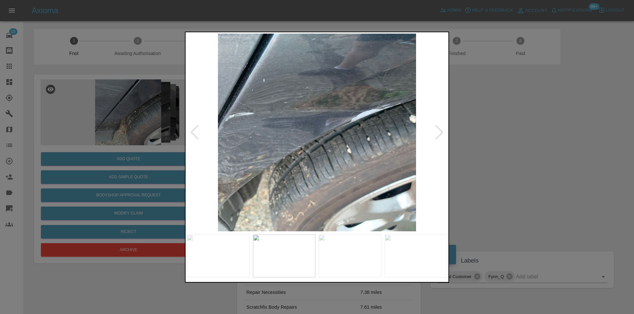
click at [440, 131] on div at bounding box center [439, 132] width 9 height 15
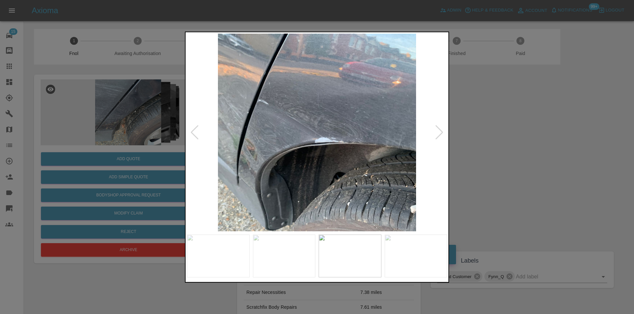
click at [440, 131] on div at bounding box center [439, 132] width 9 height 15
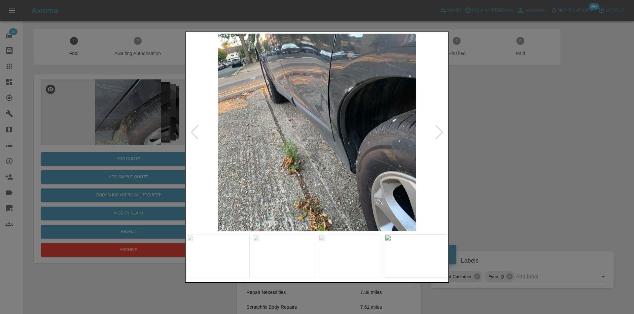
click at [473, 130] on div at bounding box center [317, 157] width 634 height 314
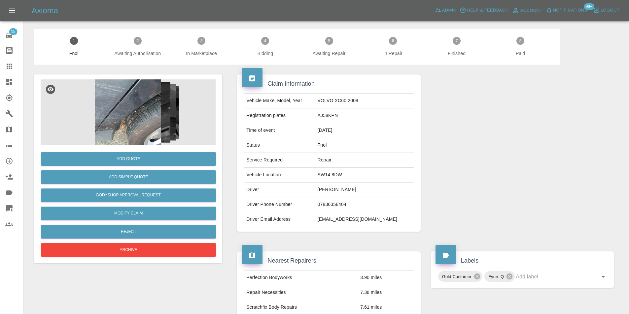
click at [130, 103] on img at bounding box center [128, 113] width 175 height 66
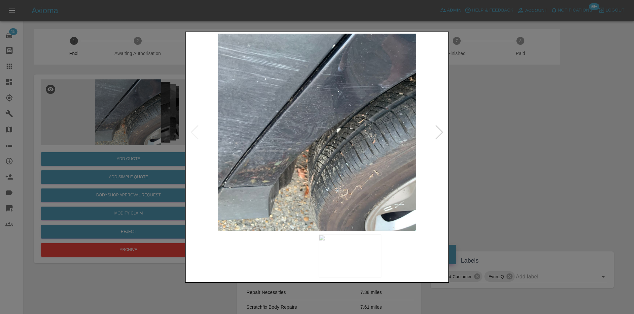
click at [437, 131] on div at bounding box center [317, 132] width 260 height 198
click at [437, 131] on div at bounding box center [439, 132] width 9 height 15
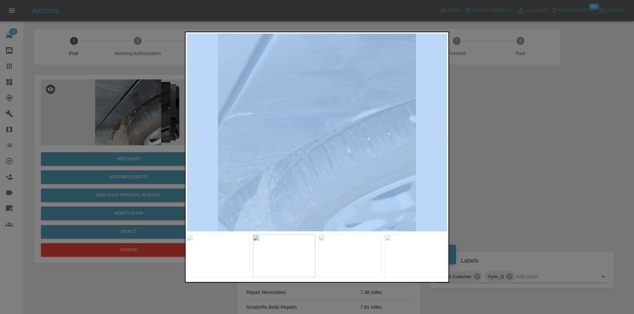
click at [437, 131] on div at bounding box center [439, 132] width 9 height 15
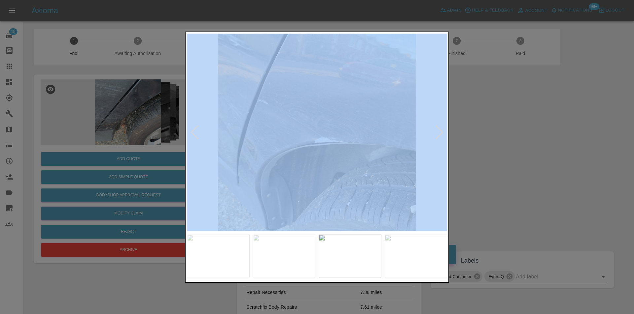
click at [437, 131] on div at bounding box center [439, 132] width 9 height 15
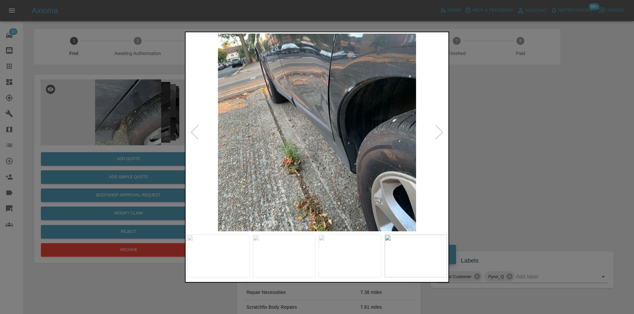
click at [471, 140] on div at bounding box center [317, 157] width 634 height 314
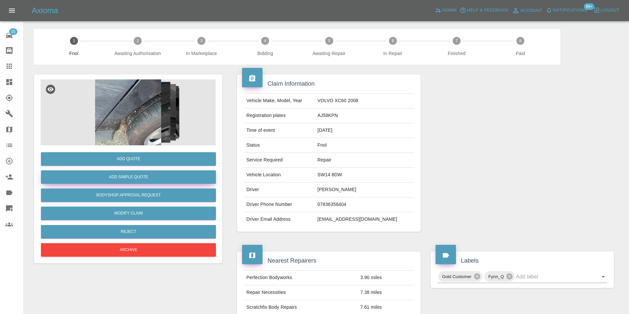
click at [140, 178] on button "Add Simple Quote" at bounding box center [128, 178] width 175 height 14
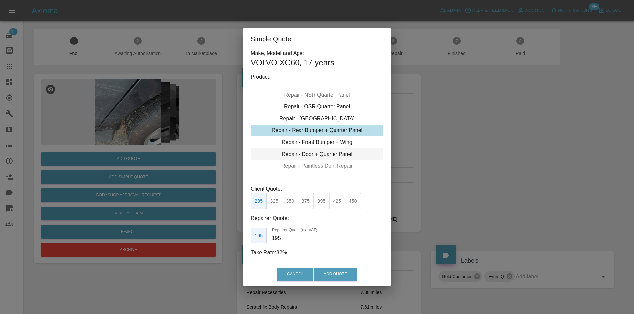
click at [331, 152] on div "Repair - Door + Quarter Panel" at bounding box center [316, 154] width 133 height 12
drag, startPoint x: 321, startPoint y: 202, endPoint x: 331, endPoint y: 232, distance: 30.9
click at [322, 203] on button "425" at bounding box center [321, 201] width 16 height 16
type input "260"
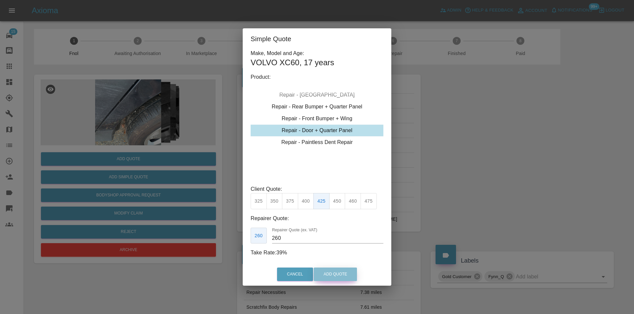
click at [335, 270] on button "Add Quote" at bounding box center [334, 275] width 43 height 14
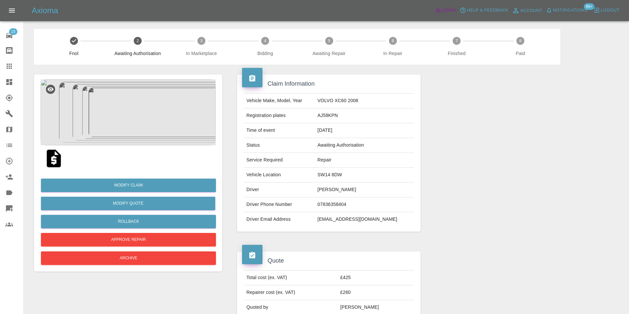
click at [450, 9] on span "Admin" at bounding box center [449, 11] width 15 height 8
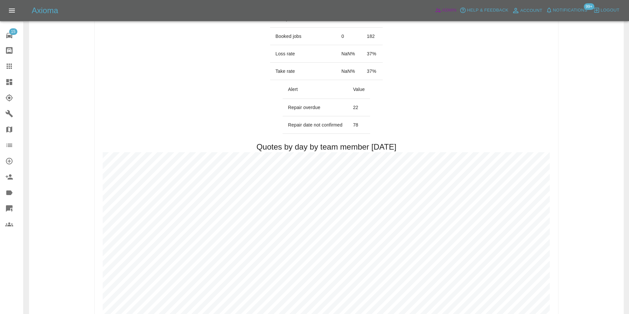
scroll to position [297, 0]
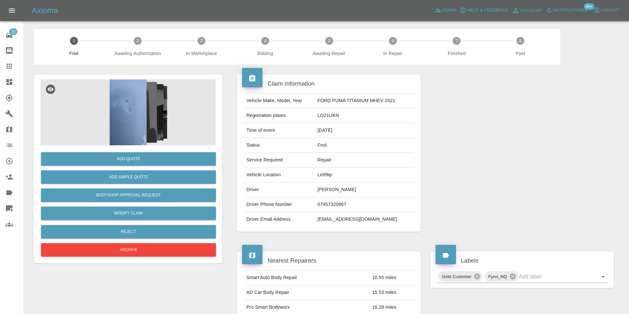
click at [121, 92] on img at bounding box center [128, 113] width 175 height 66
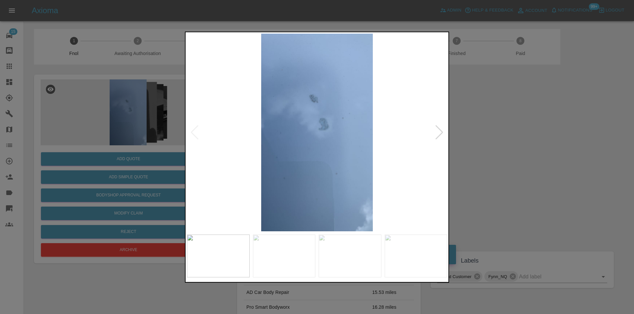
click at [439, 133] on div at bounding box center [439, 132] width 9 height 15
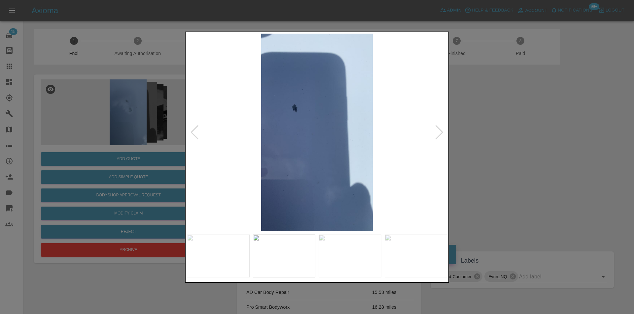
click at [439, 133] on div at bounding box center [439, 132] width 9 height 15
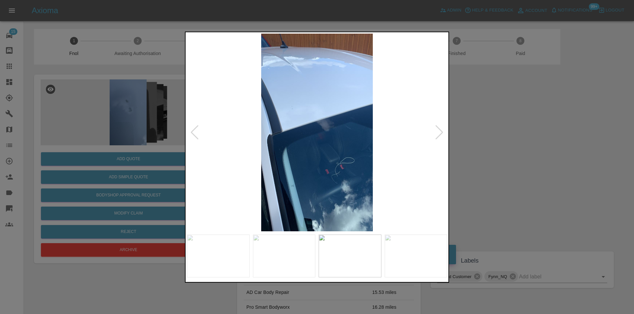
click at [439, 133] on div at bounding box center [439, 132] width 9 height 15
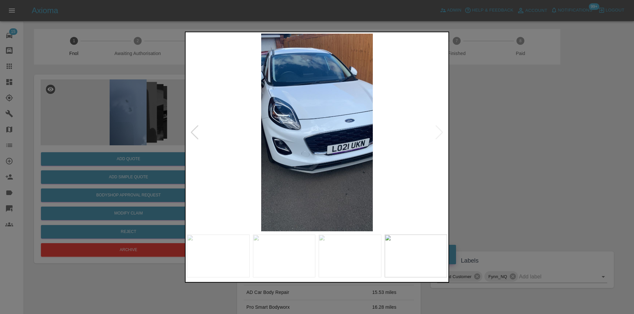
click at [439, 133] on img at bounding box center [317, 132] width 260 height 198
click at [522, 131] on div at bounding box center [317, 157] width 634 height 314
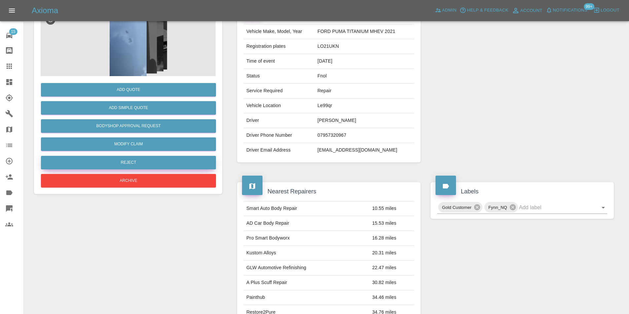
scroll to position [69, 0]
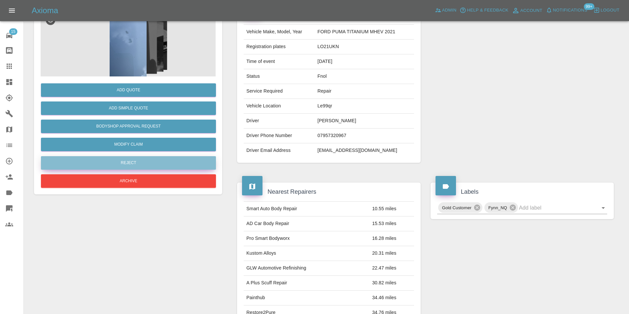
click at [149, 161] on button "Reject" at bounding box center [128, 163] width 175 height 14
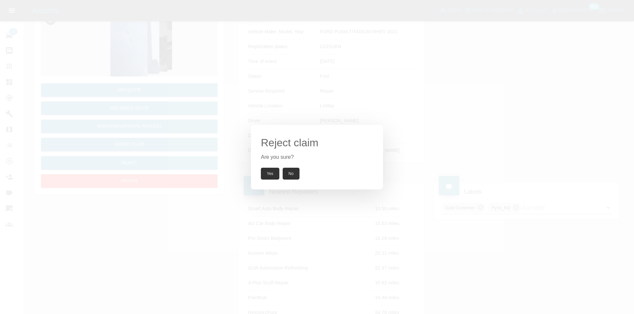
click at [269, 172] on button "Yes" at bounding box center [270, 174] width 18 height 12
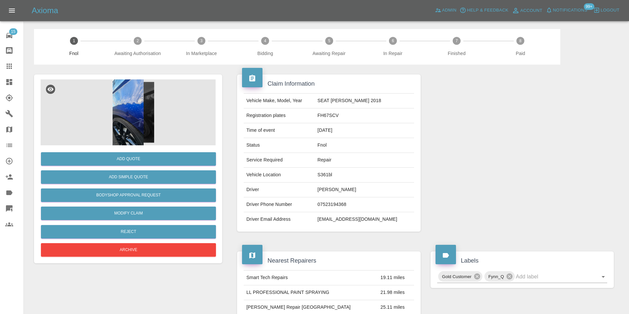
click at [141, 104] on img at bounding box center [128, 113] width 175 height 66
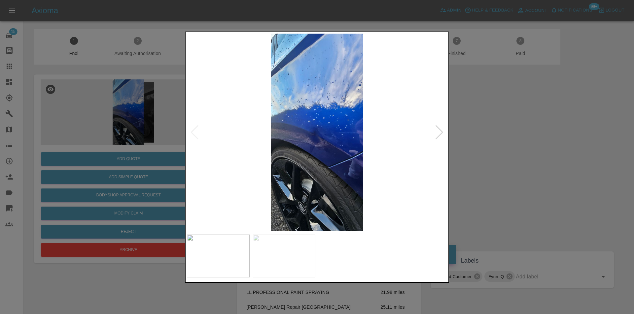
click at [438, 134] on div at bounding box center [439, 132] width 9 height 15
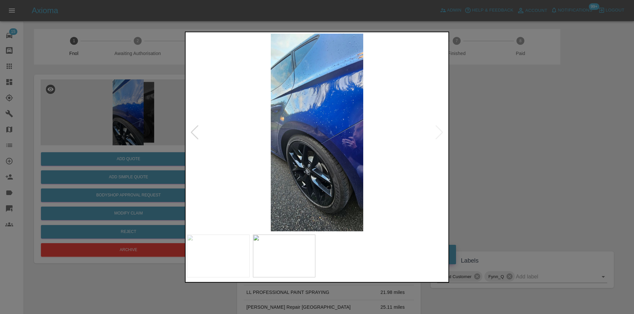
click at [438, 134] on img at bounding box center [317, 132] width 260 height 198
click at [509, 142] on div at bounding box center [317, 157] width 634 height 314
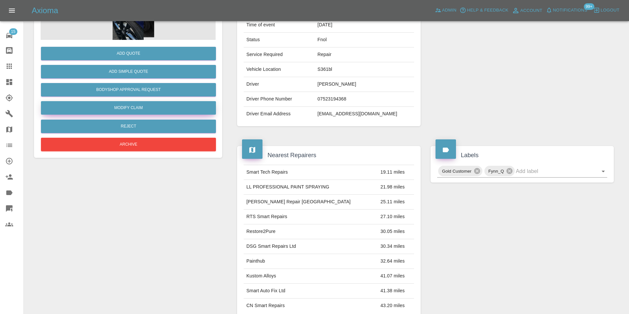
scroll to position [33, 0]
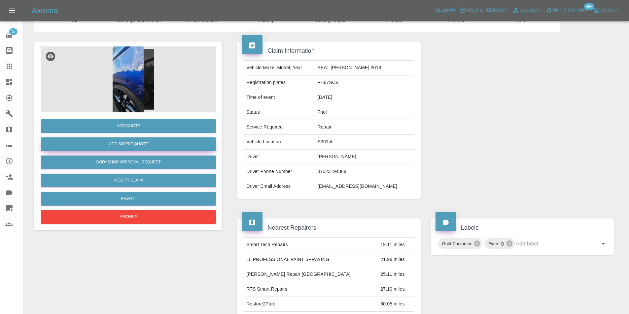
click at [121, 145] on button "Add Simple Quote" at bounding box center [128, 145] width 175 height 14
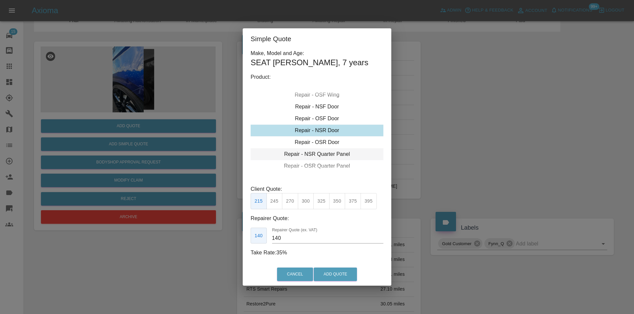
click at [328, 152] on div "Repair - NSR Quarter Panel" at bounding box center [316, 154] width 133 height 12
click at [292, 200] on button "275" at bounding box center [290, 201] width 16 height 16
type input "180"
drag, startPoint x: 323, startPoint y: 273, endPoint x: 316, endPoint y: 292, distance: 20.2
click at [323, 274] on button "Add Quote" at bounding box center [334, 275] width 43 height 14
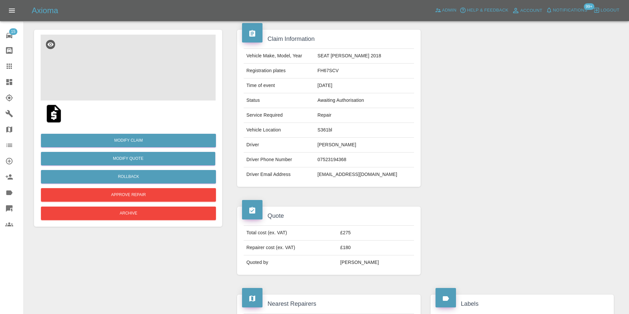
scroll to position [45, 0]
click at [134, 47] on img at bounding box center [128, 68] width 175 height 66
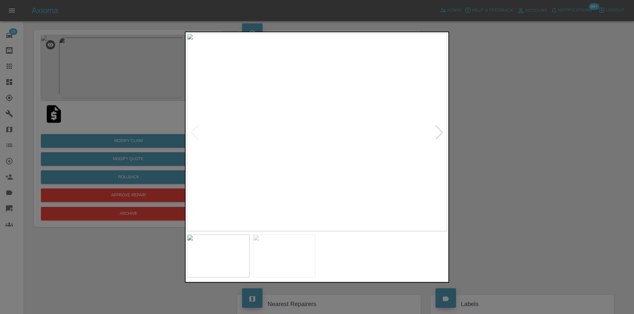
click at [436, 132] on div at bounding box center [439, 132] width 9 height 15
click at [436, 132] on img at bounding box center [317, 132] width 260 height 198
click at [472, 76] on div at bounding box center [317, 157] width 634 height 314
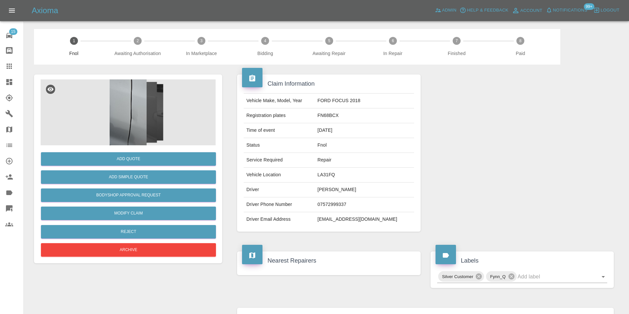
click at [134, 129] on img at bounding box center [128, 113] width 175 height 66
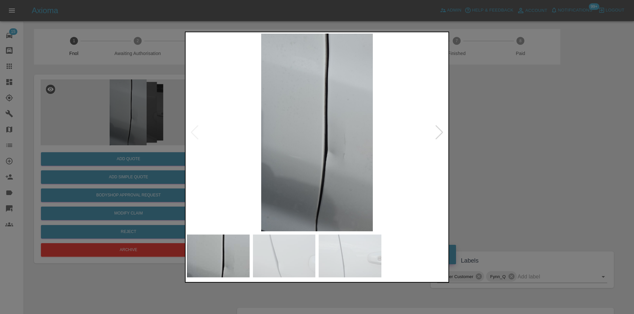
click at [440, 131] on div at bounding box center [439, 132] width 9 height 15
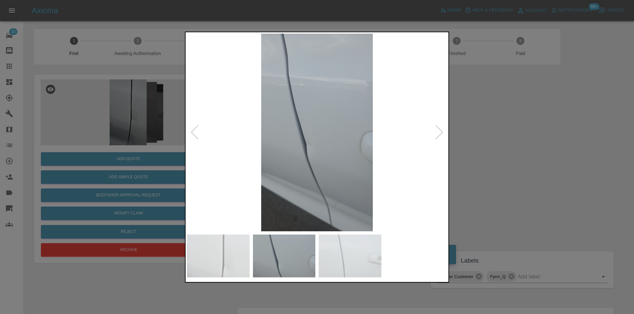
click at [440, 131] on div at bounding box center [439, 132] width 9 height 15
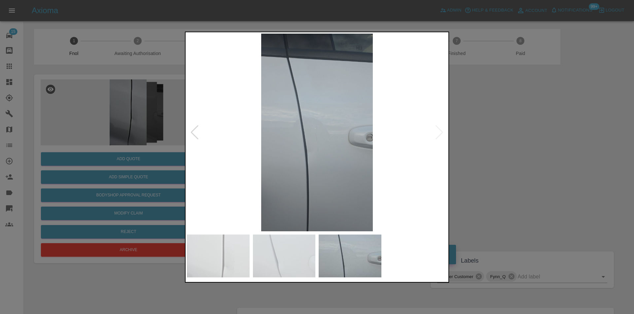
click at [491, 138] on div at bounding box center [317, 157] width 634 height 314
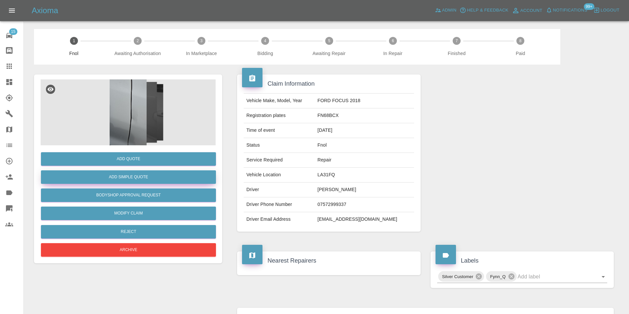
click at [156, 180] on button "Add Simple Quote" at bounding box center [128, 178] width 175 height 14
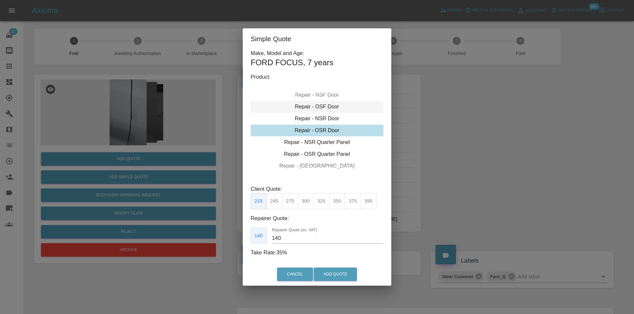
click at [329, 109] on div "Repair - OSF Door" at bounding box center [316, 107] width 133 height 12
click at [303, 205] on button "300" at bounding box center [306, 201] width 16 height 16
type input "190"
drag, startPoint x: 334, startPoint y: 286, endPoint x: 331, endPoint y: 273, distance: 13.4
click at [333, 284] on div "Cancel Add Quote" at bounding box center [317, 275] width 148 height 22
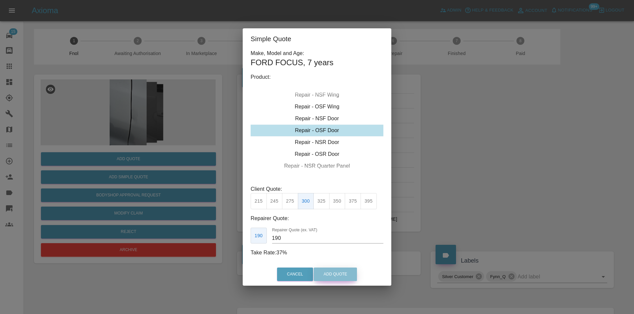
click at [331, 273] on button "Add Quote" at bounding box center [334, 275] width 43 height 14
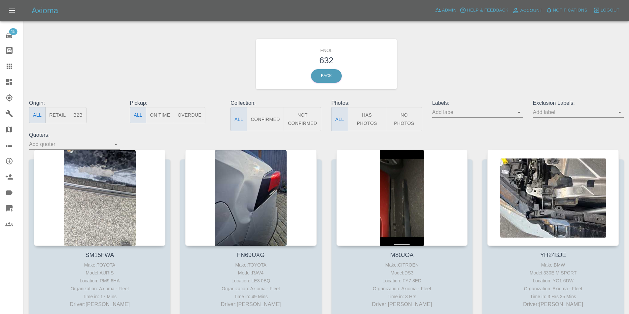
click at [368, 117] on button "Has Photos" at bounding box center [366, 119] width 39 height 24
click at [620, 114] on icon "Open" at bounding box center [619, 113] width 8 height 8
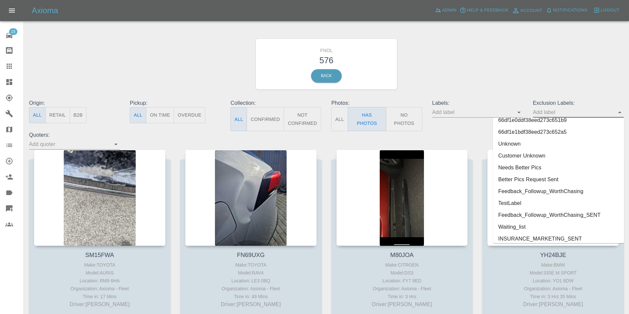
scroll to position [1400, 0]
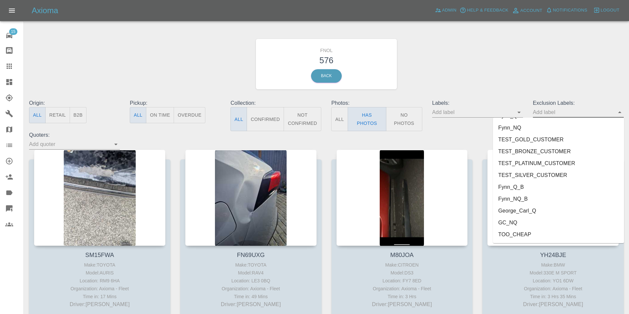
click at [531, 212] on li "George_Carl_Q" at bounding box center [558, 211] width 131 height 12
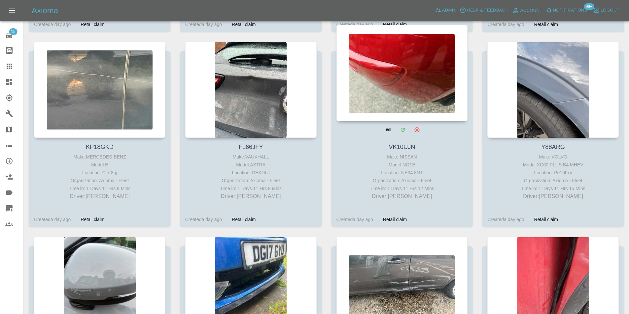
scroll to position [9853, 0]
